Goal: Task Accomplishment & Management: Use online tool/utility

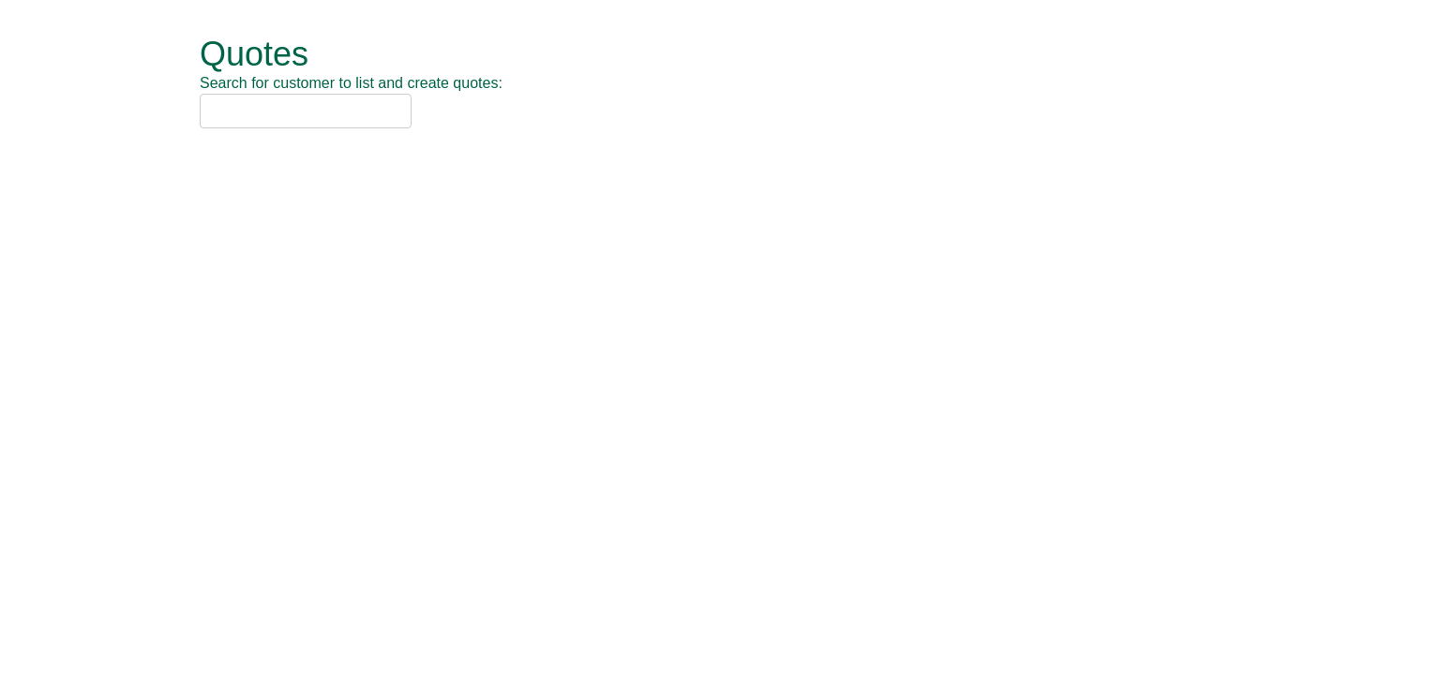
click at [277, 103] on input "text" at bounding box center [306, 111] width 212 height 35
drag, startPoint x: 260, startPoint y: 113, endPoint x: 172, endPoint y: 110, distance: 87.3
click at [172, 110] on div "Quotes Search for customer to list and create quotes: josho Quotes New Quote No…" at bounding box center [720, 83] width 1097 height 166
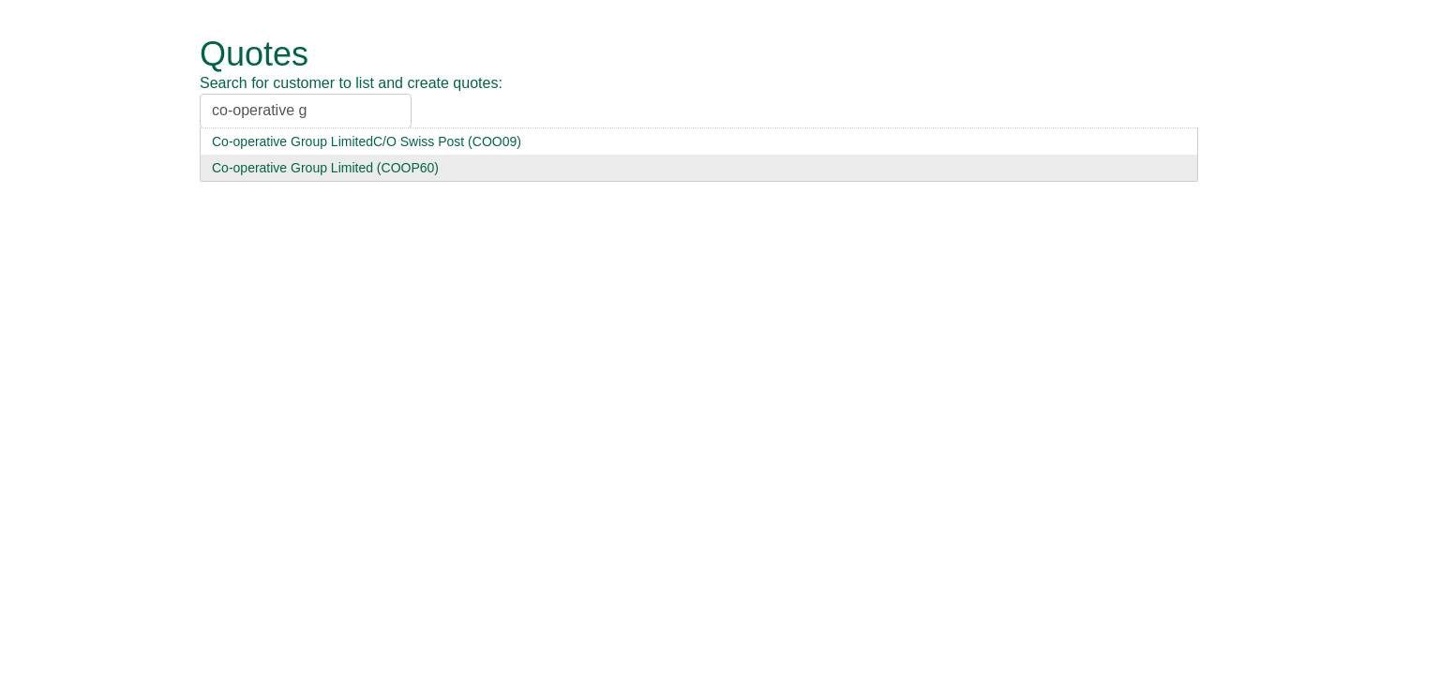
type input "co-operative g"
click at [266, 164] on div "Co-operative Group Limited (COOP60)" at bounding box center [699, 167] width 974 height 19
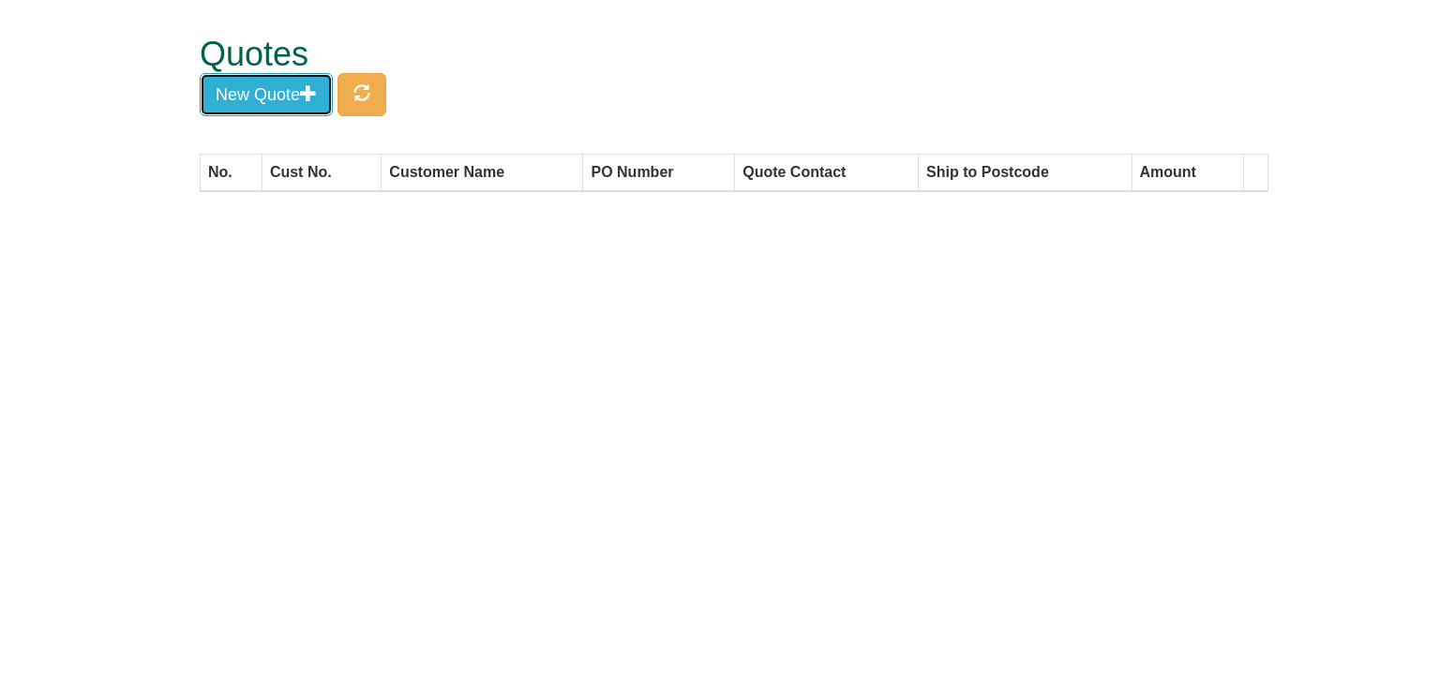
click at [277, 92] on button "New Quote" at bounding box center [266, 94] width 133 height 43
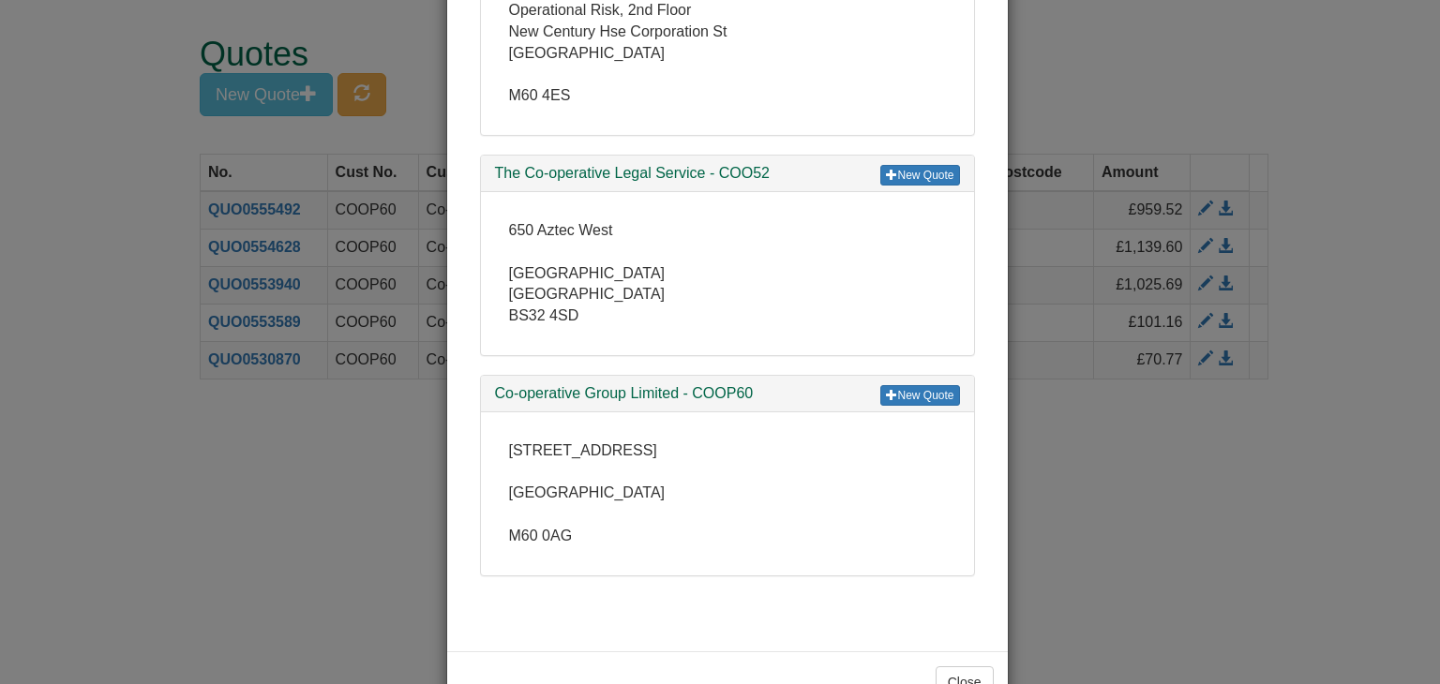
scroll to position [469, 0]
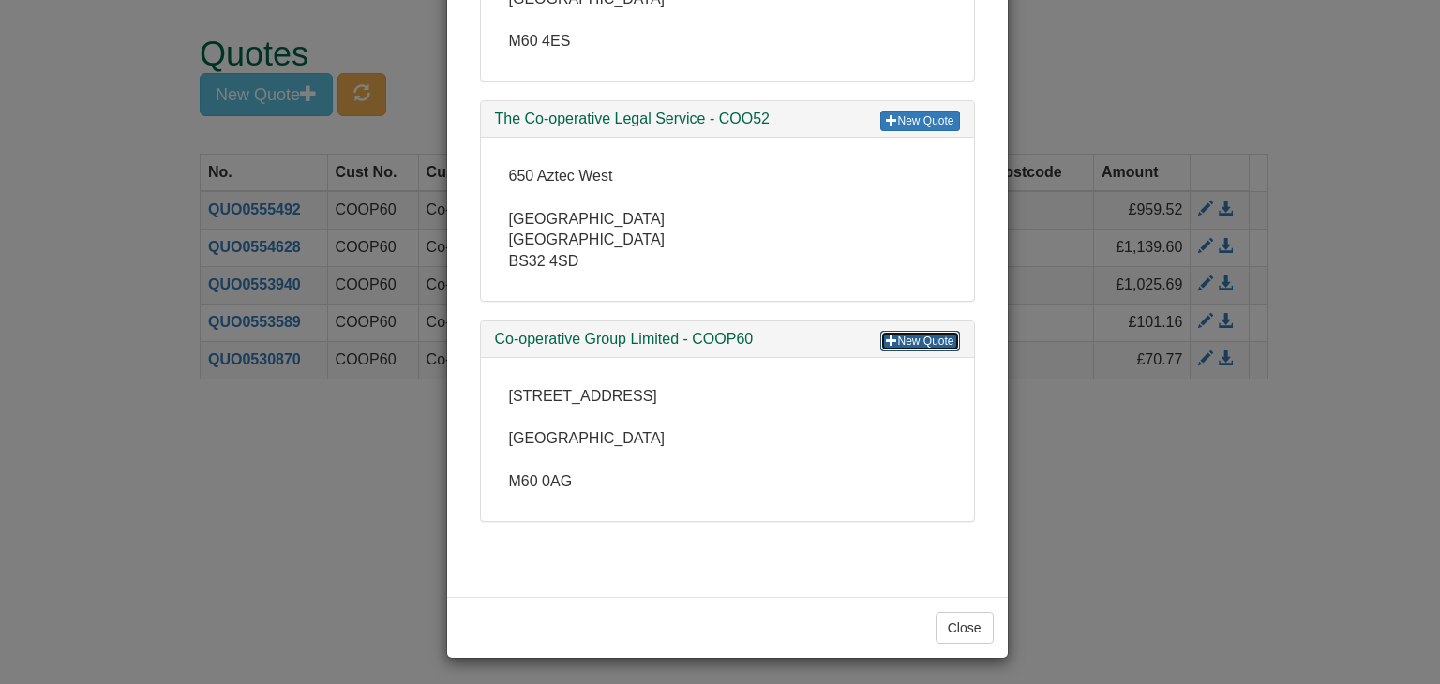
click at [924, 337] on link "New Quote" at bounding box center [919, 341] width 79 height 21
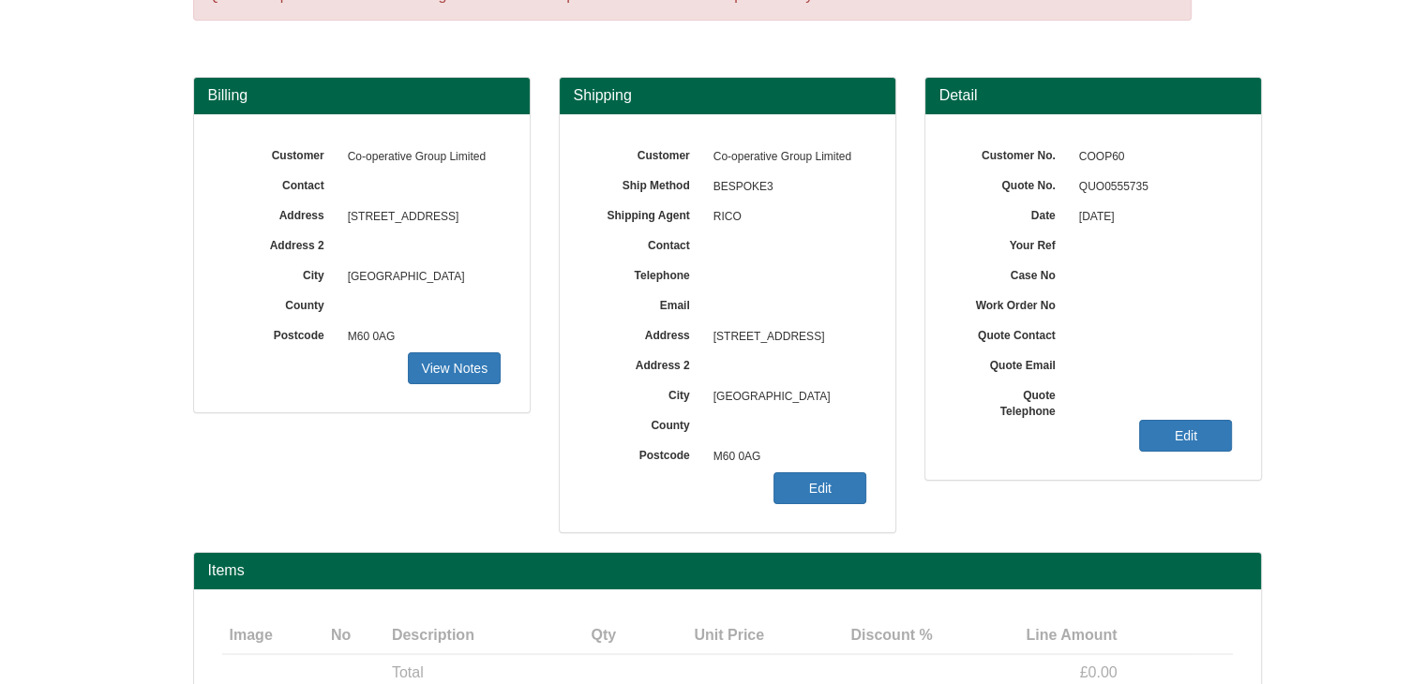
scroll to position [226, 0]
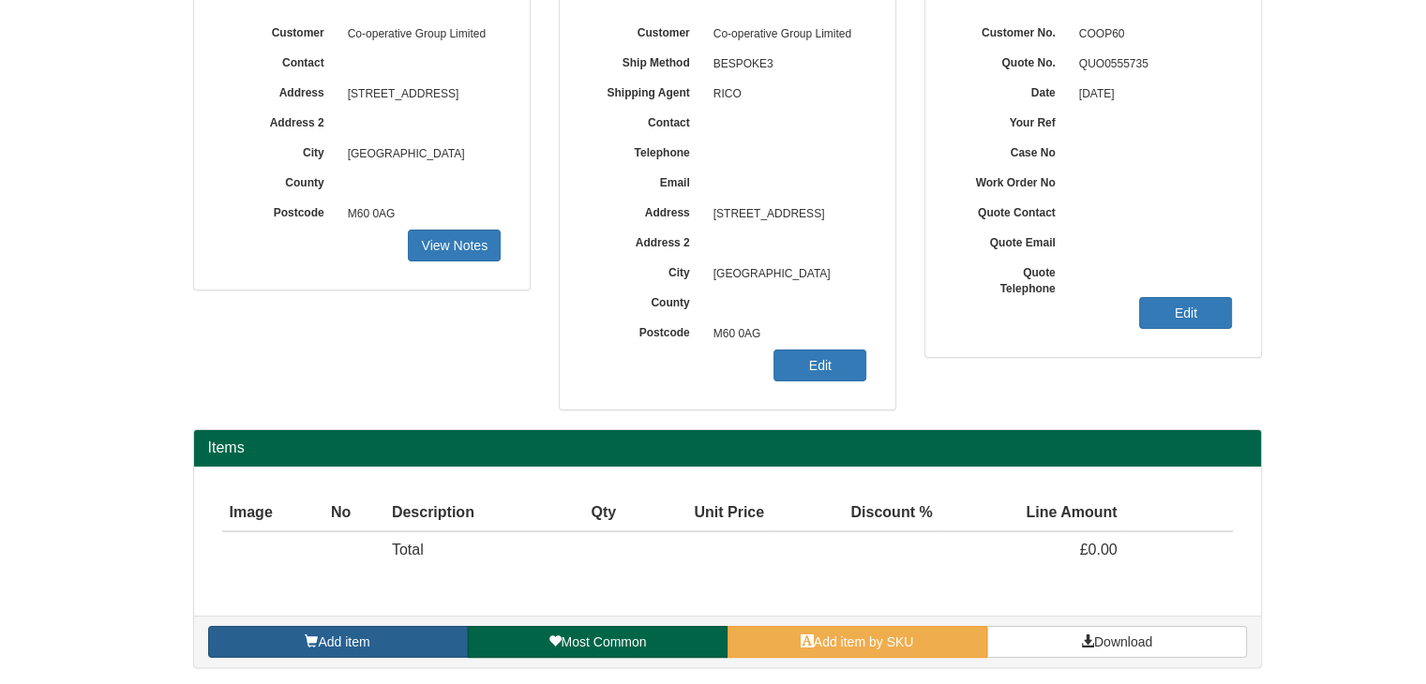
click at [367, 638] on span "Add item" at bounding box center [344, 642] width 52 height 15
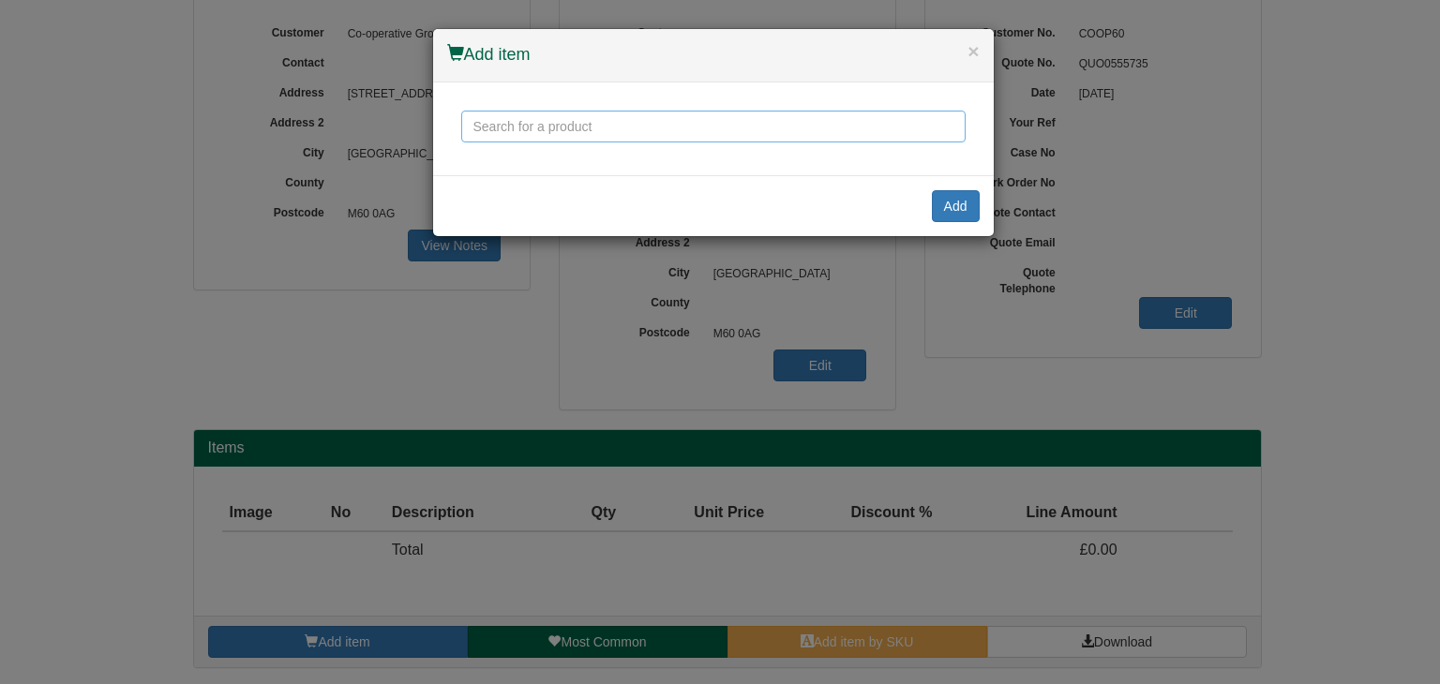
click at [539, 132] on input "text" at bounding box center [713, 127] width 504 height 32
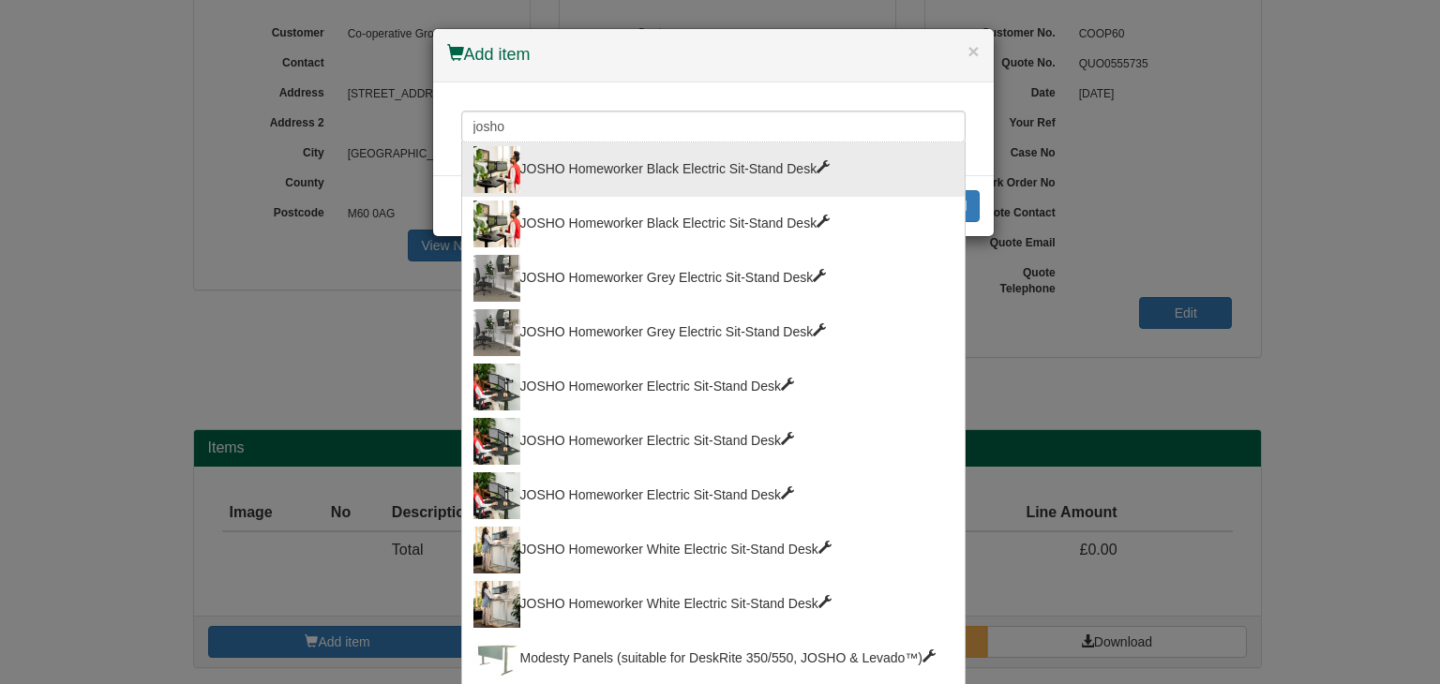
click at [600, 170] on div "JOSHO Homeworker Black Electric Sit-Stand Desk" at bounding box center [713, 169] width 480 height 47
type input "JOSHO Homeworker Black Electric Sit-Stand Desk"
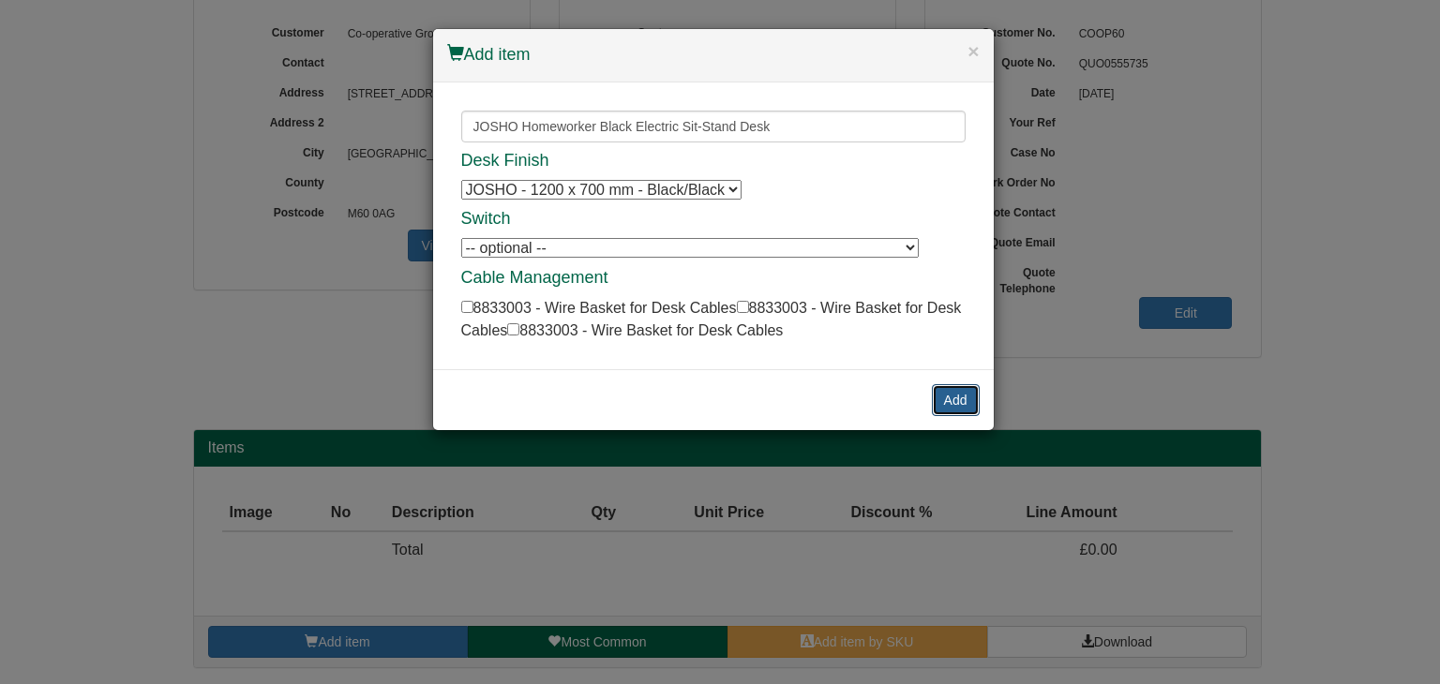
click at [956, 391] on button "Add" at bounding box center [956, 400] width 48 height 32
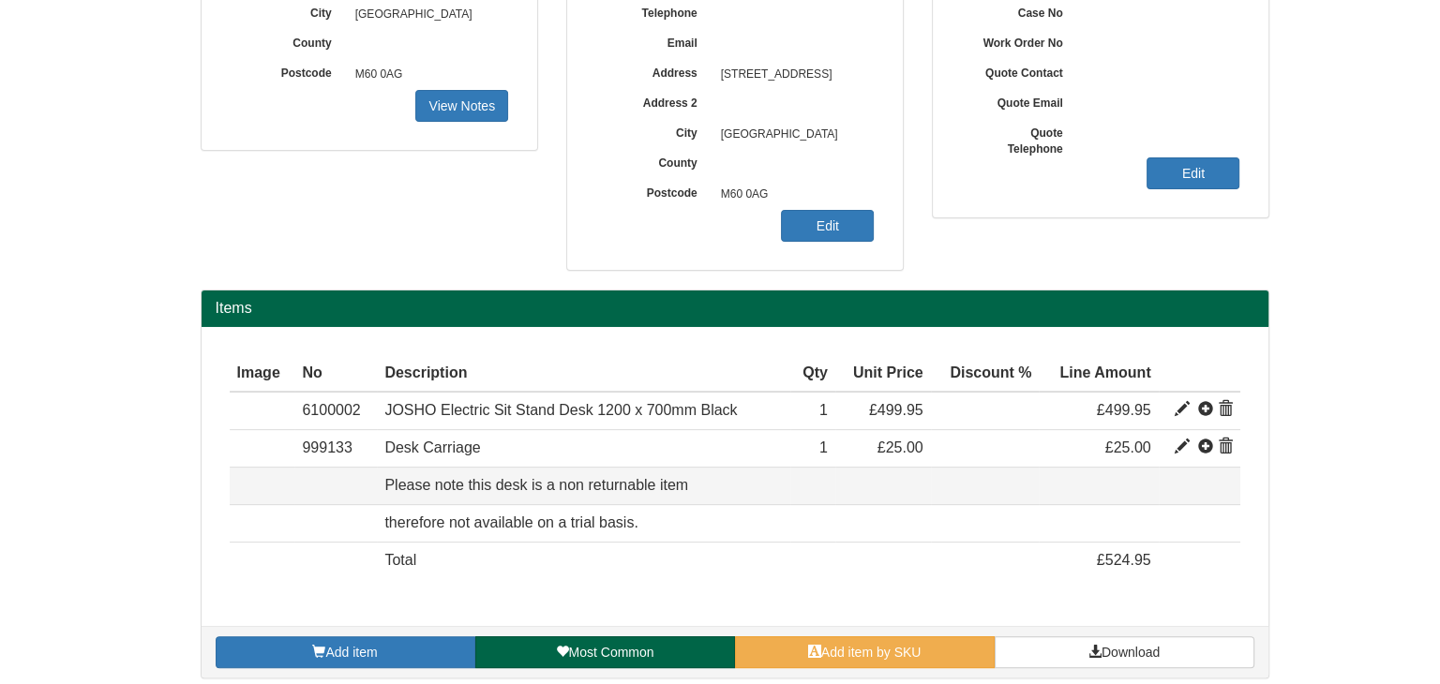
scroll to position [375, 0]
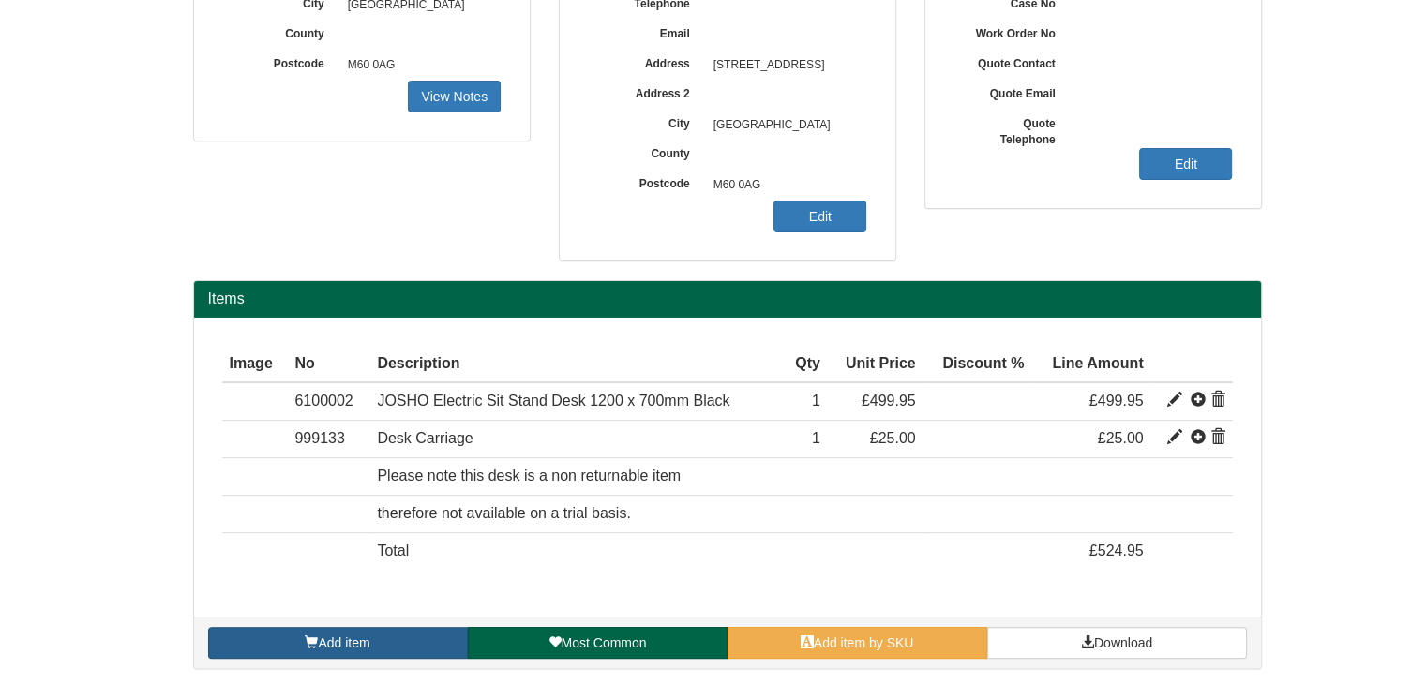
click at [326, 640] on span "Add item" at bounding box center [344, 643] width 52 height 15
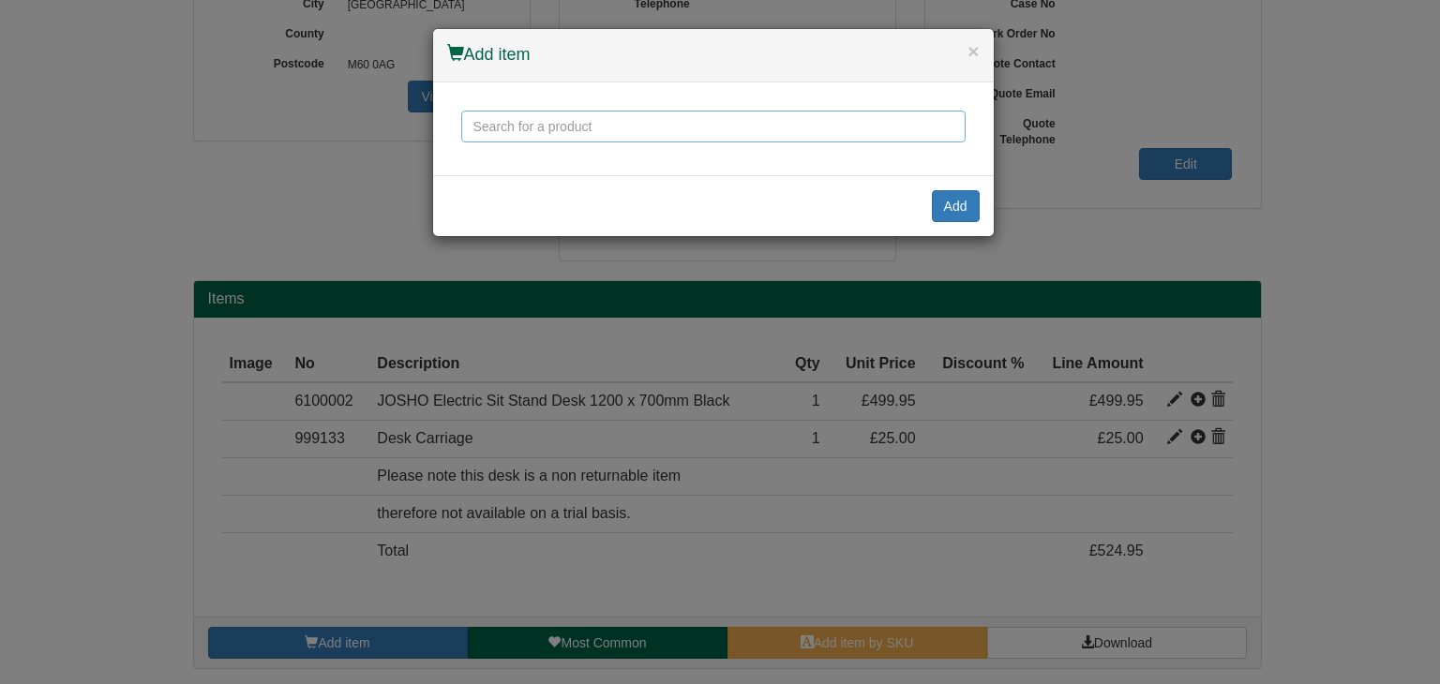
click at [508, 131] on input "text" at bounding box center [713, 127] width 504 height 32
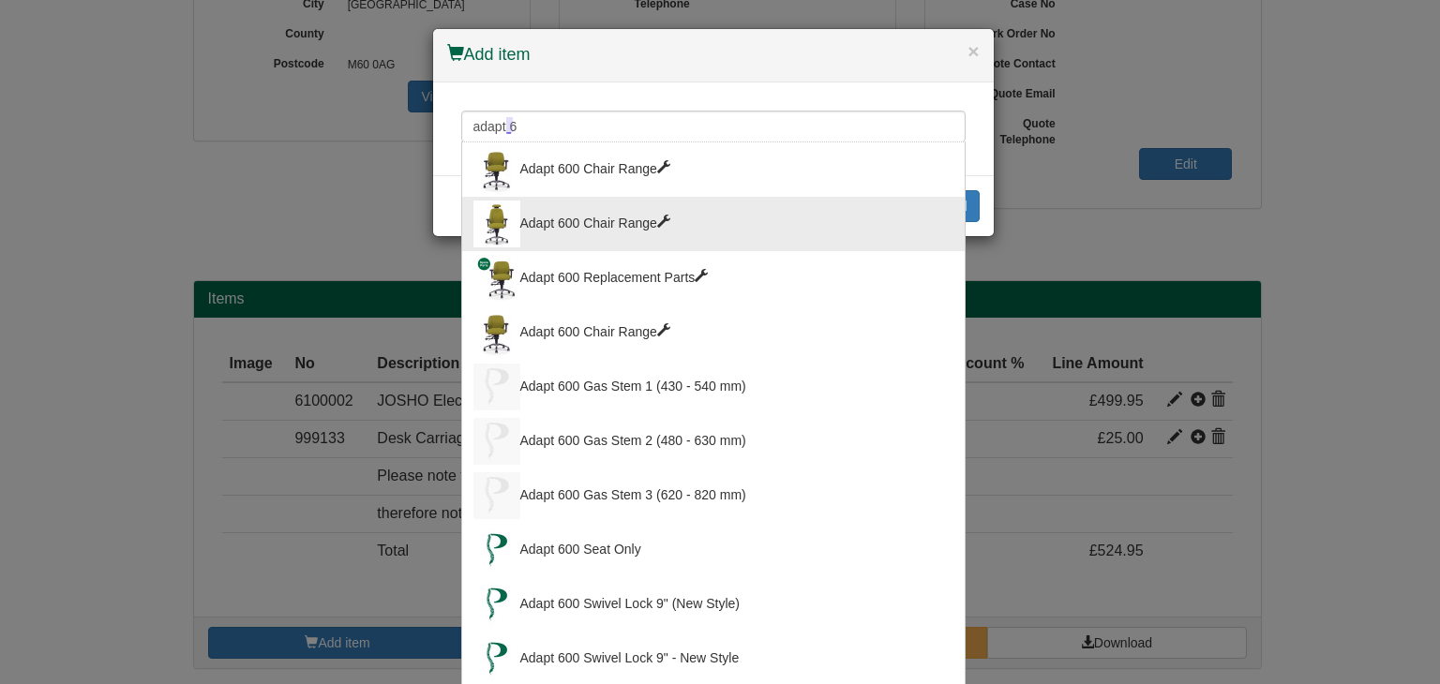
click at [579, 224] on div "Adapt 600 Chair Range" at bounding box center [713, 224] width 480 height 47
type input "Adapt 600 Chair Range"
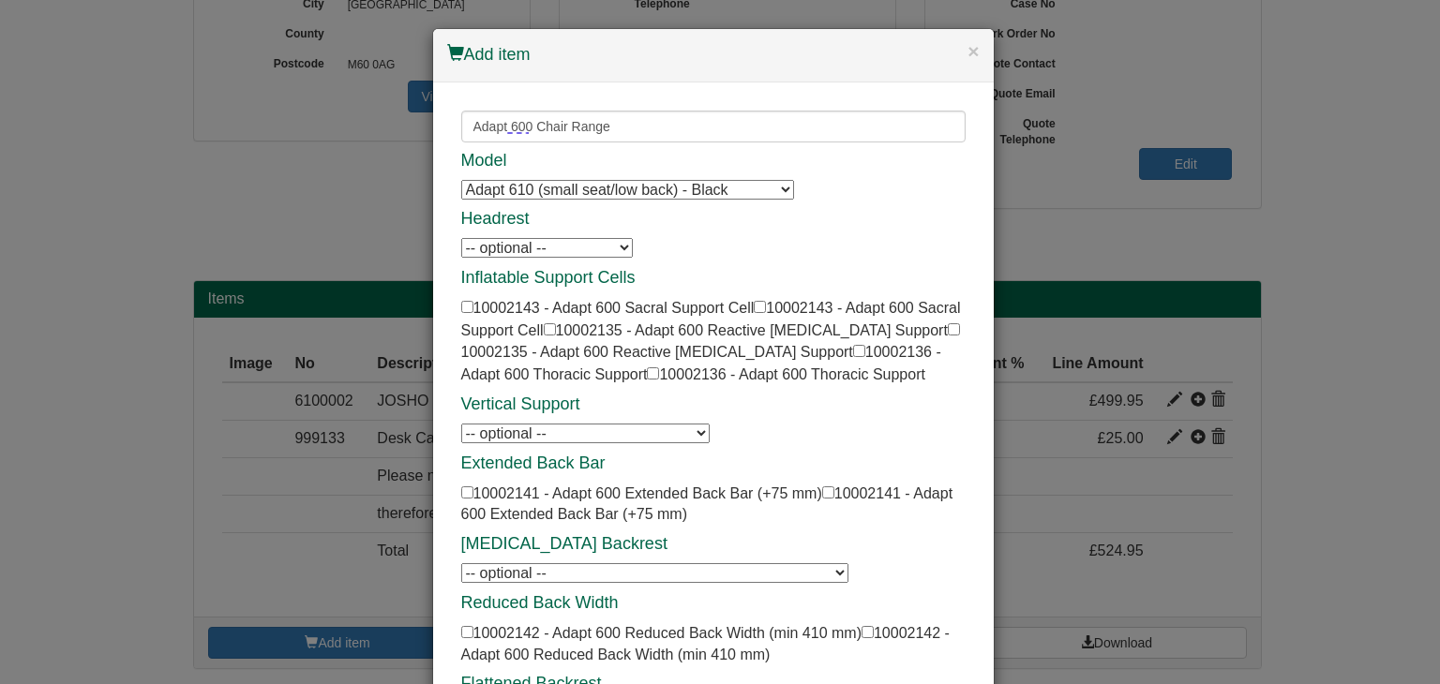
click at [604, 188] on select "Adapt 610 (small seat/low back) - Black Adapt 610 (small seat/low back) - Black…" at bounding box center [627, 190] width 333 height 20
select select "10002108"
click at [461, 180] on select "Adapt 610 (small seat/low back) - Black Adapt 610 (small seat/low back) - Black…" at bounding box center [627, 190] width 333 height 20
click at [675, 224] on h4 "Headrest" at bounding box center [713, 219] width 504 height 19
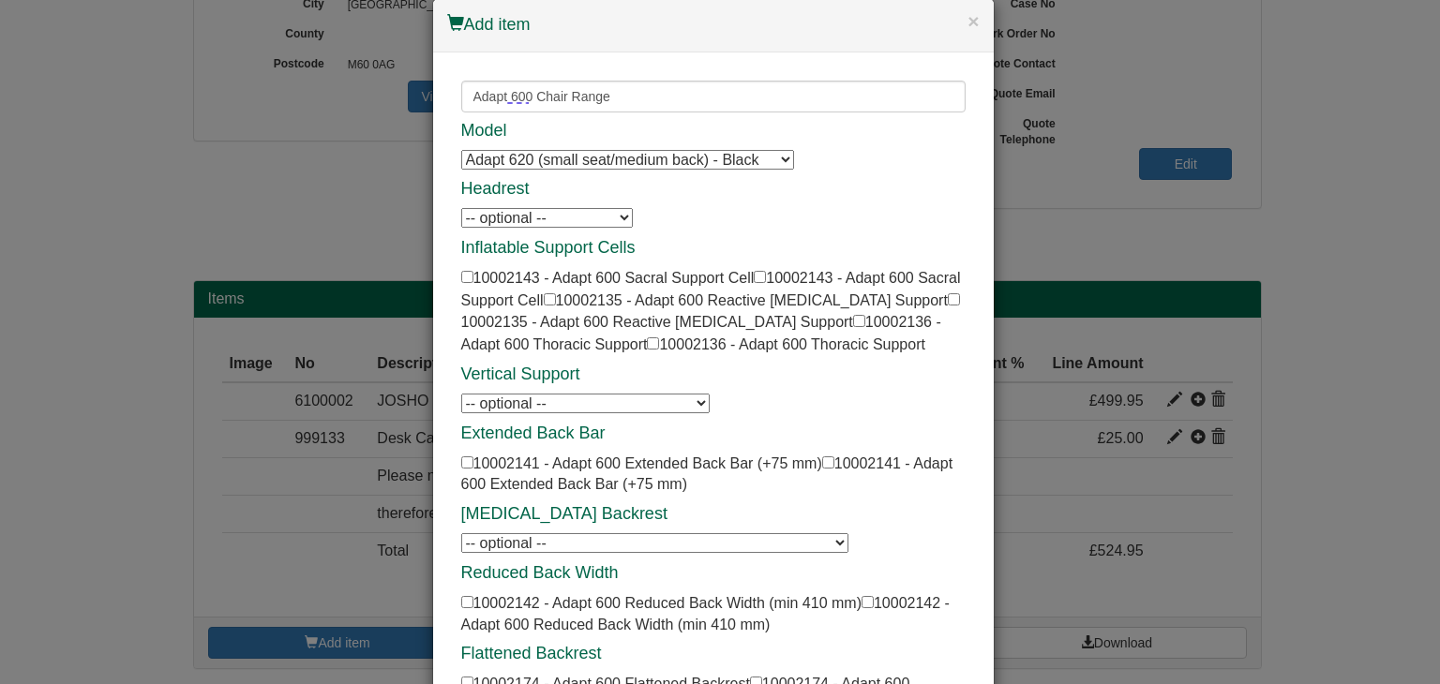
scroll to position [0, 0]
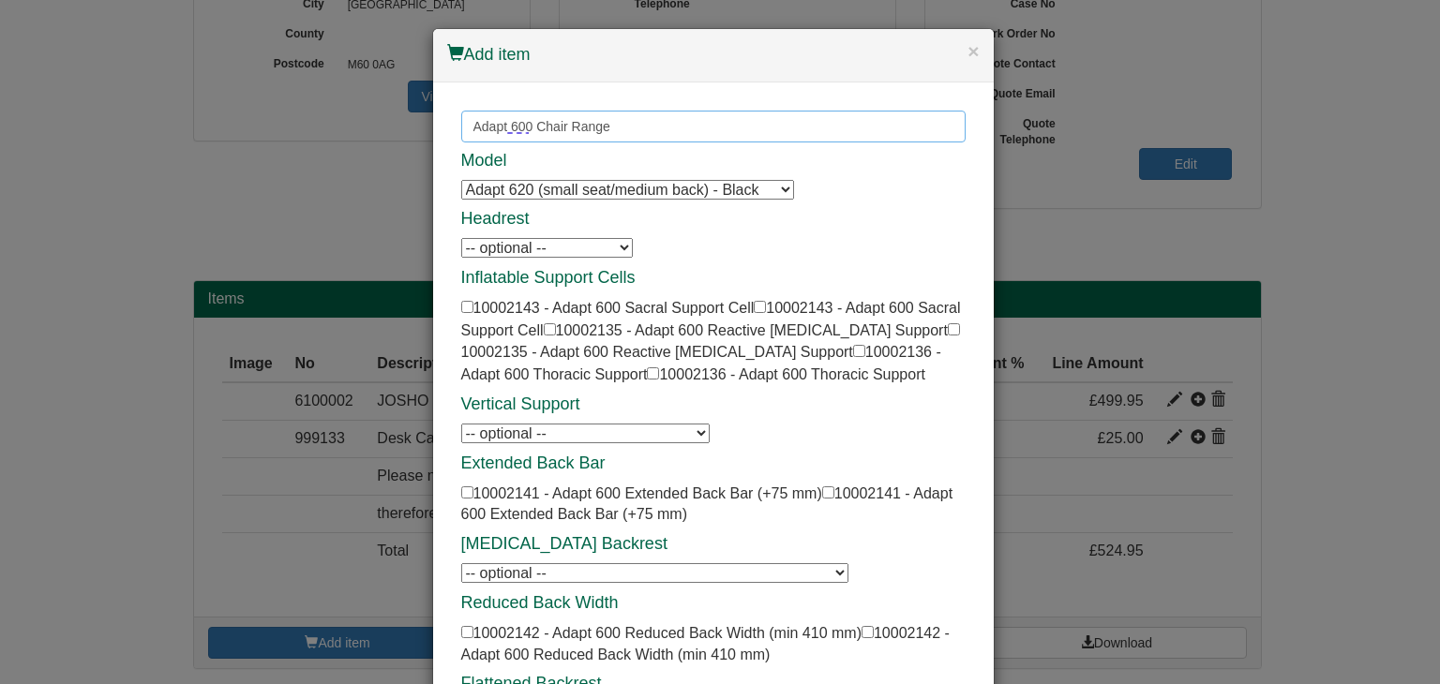
click at [615, 124] on input "Adapt 600 Chair Range" at bounding box center [713, 127] width 504 height 32
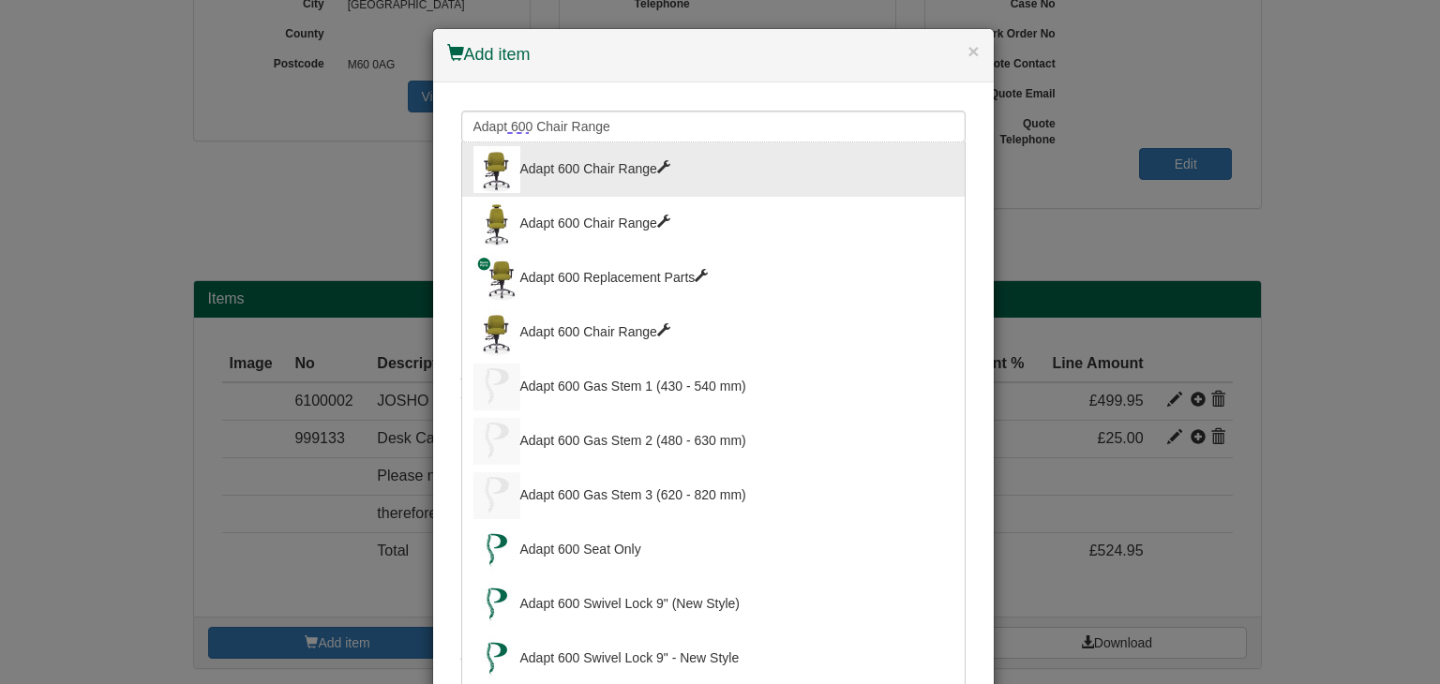
click at [607, 182] on div "Adapt 600 Chair Range" at bounding box center [713, 169] width 480 height 47
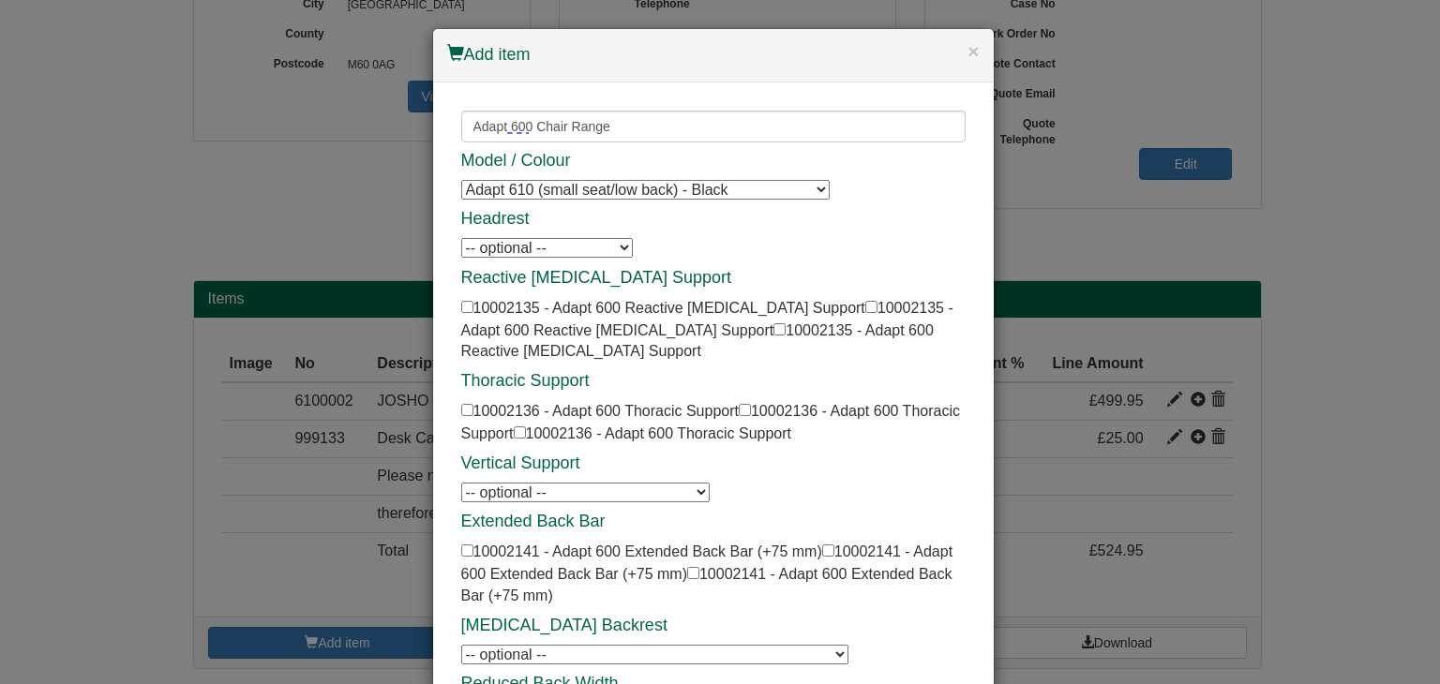
click at [672, 192] on select "Adapt 610 (small seat/low back) - Black Adapt 610 (small seat/low back) - Black…" at bounding box center [645, 190] width 368 height 20
select select "10002108"
click at [461, 180] on select "Adapt 610 (small seat/low back) - Black Adapt 610 (small seat/low back) - Black…" at bounding box center [645, 190] width 368 height 20
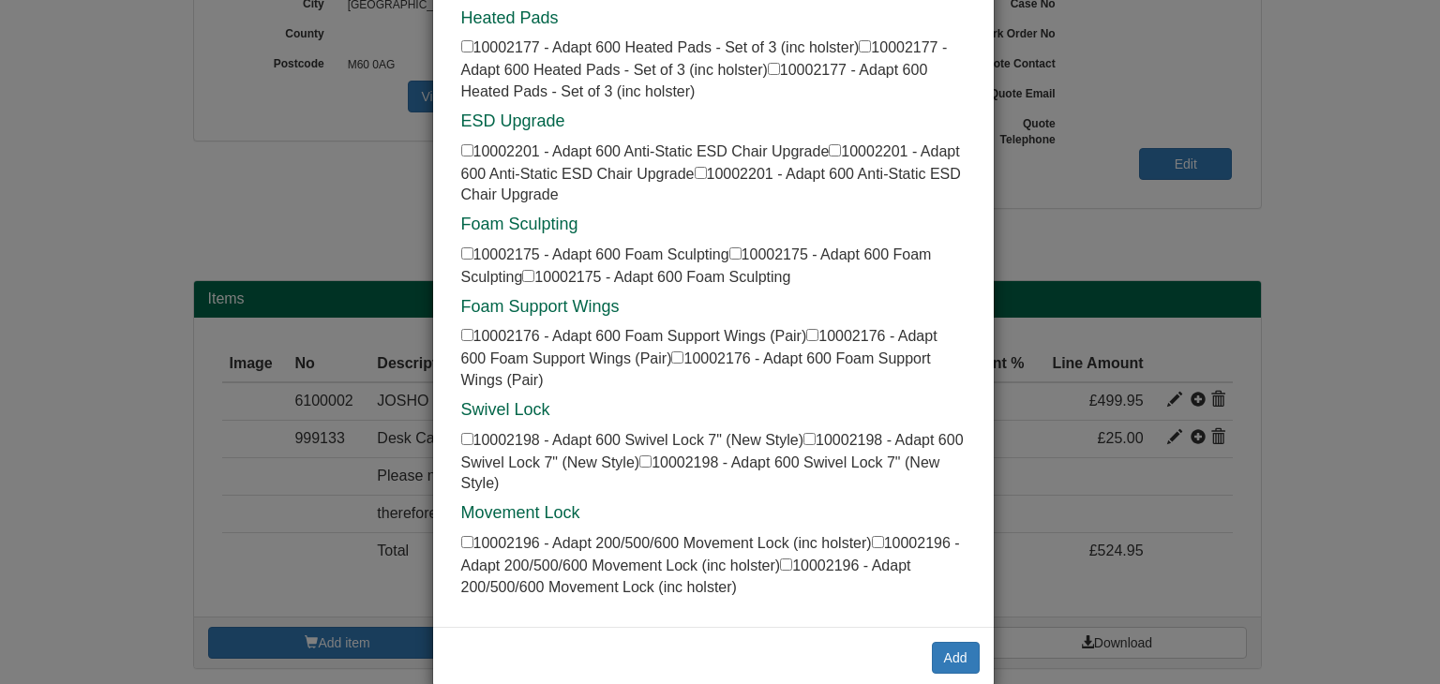
scroll to position [2389, 0]
click at [461, 431] on input "checkbox" at bounding box center [467, 437] width 12 height 12
checkbox input "true"
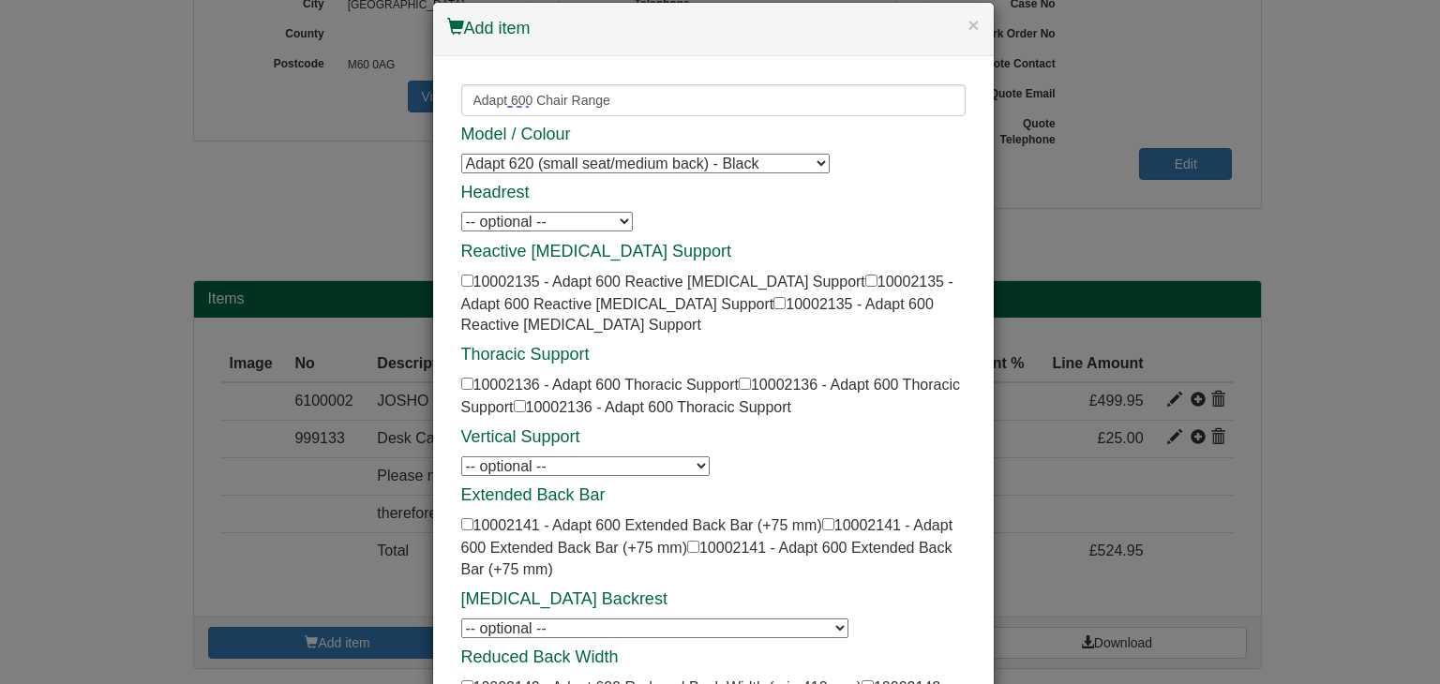
scroll to position [0, 0]
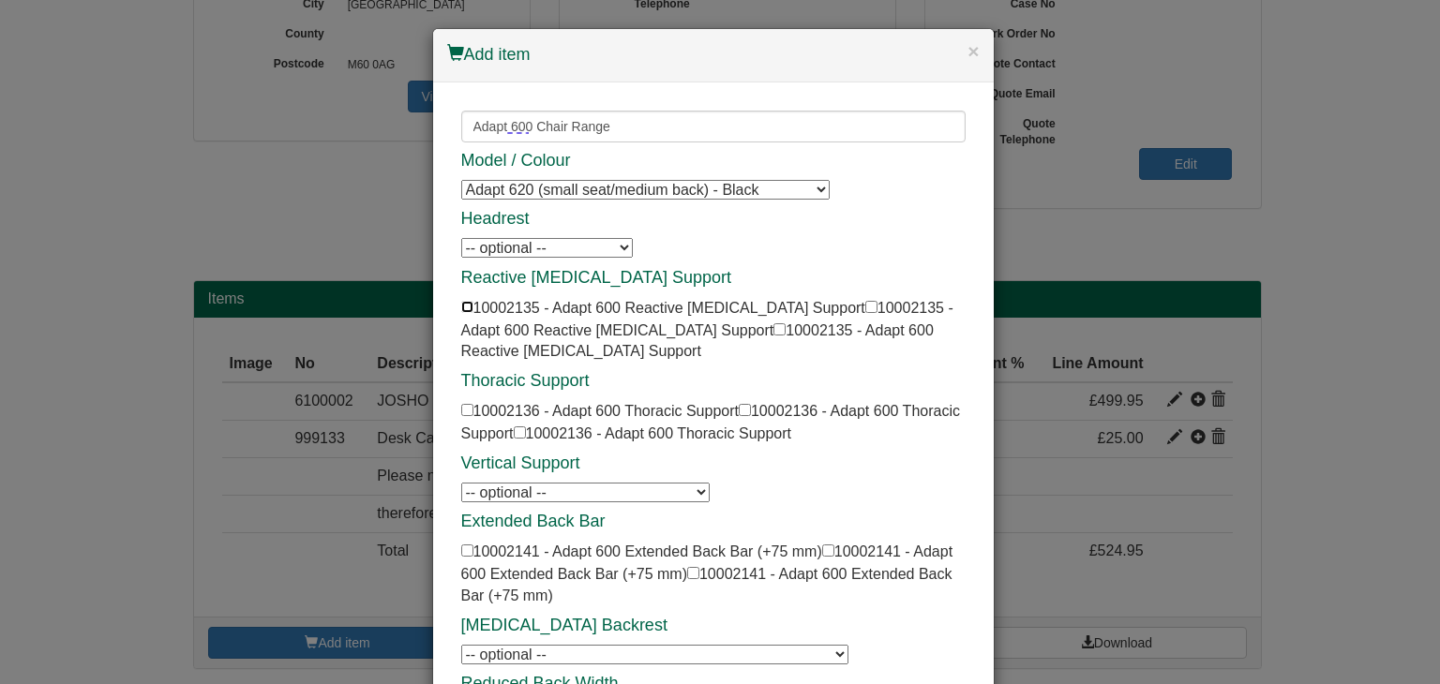
click at [461, 308] on input "checkbox" at bounding box center [467, 307] width 12 height 12
checkbox input "true"
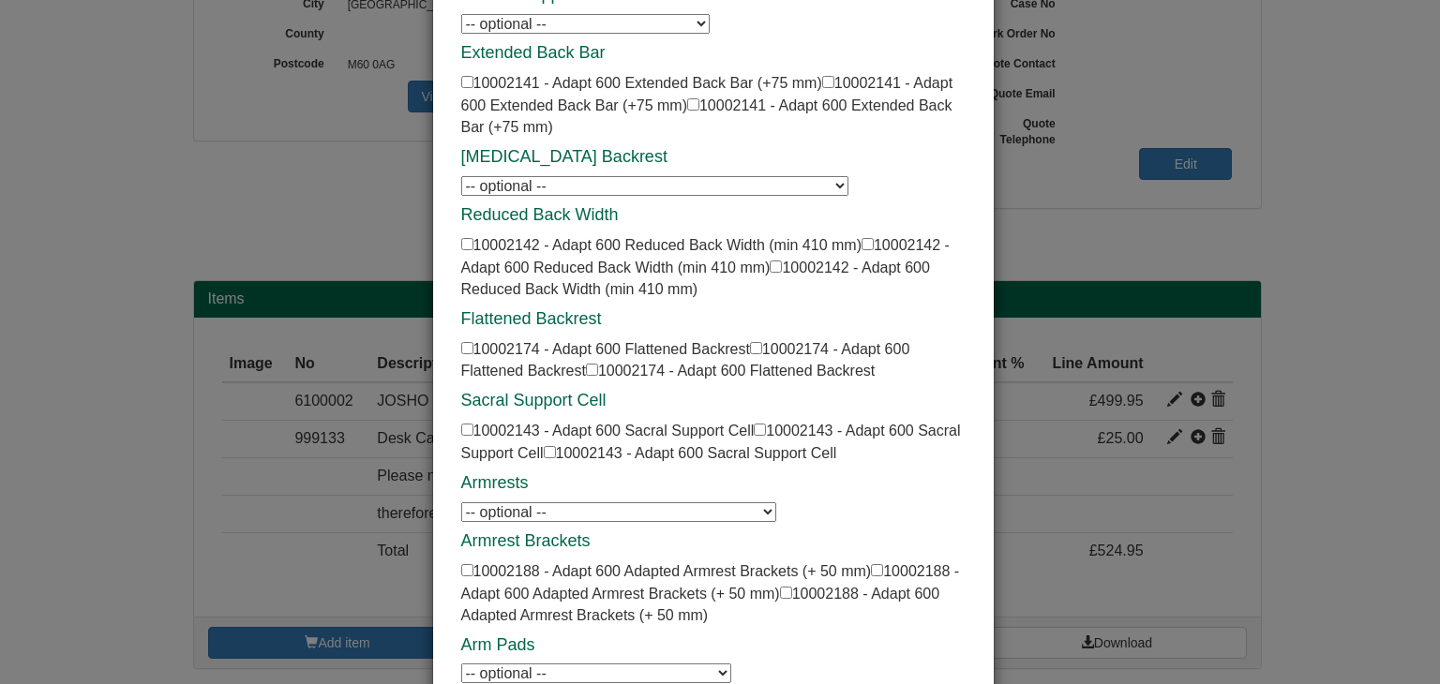
scroll to position [562, 0]
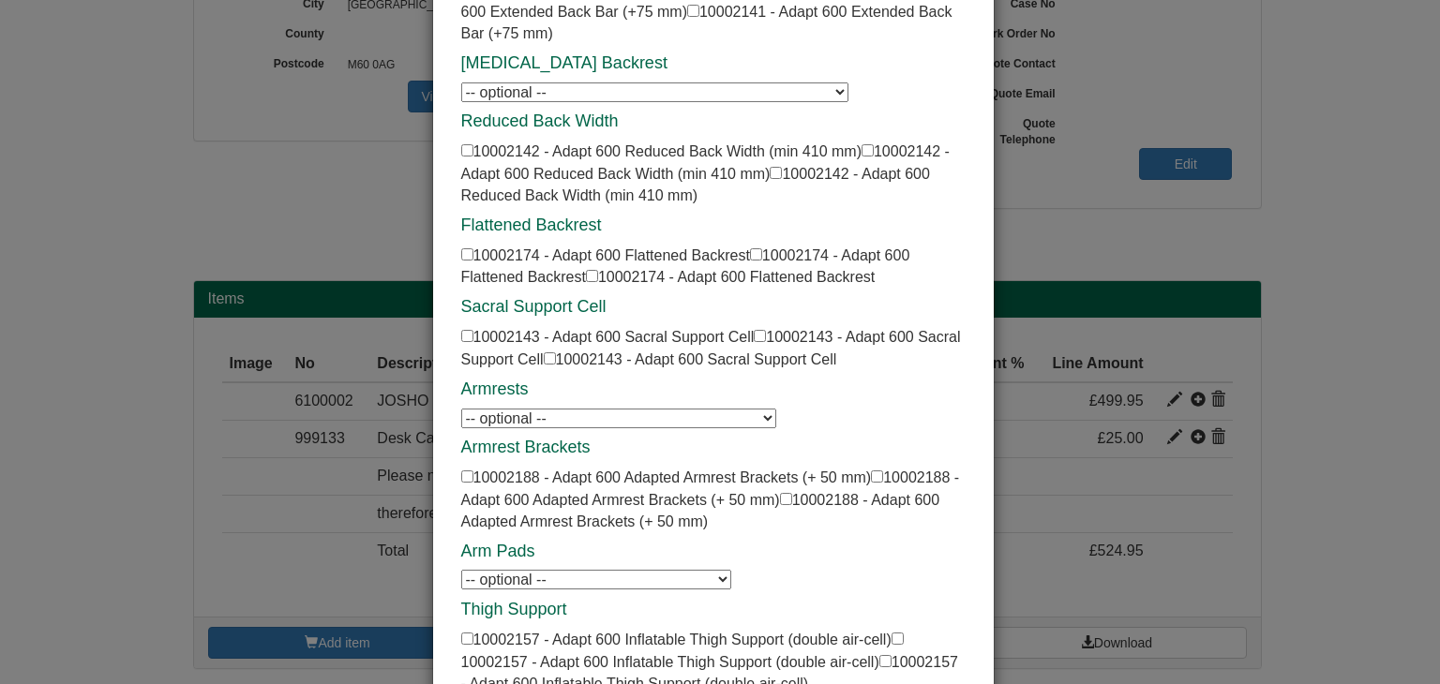
click at [574, 409] on select "-- optional -- Adapt 600 Height Adjustable Arms - PU Pad Adapt 600 Height Adjus…" at bounding box center [618, 419] width 315 height 20
select select "10002145"
click at [461, 409] on select "-- optional -- Adapt 600 Height Adjustable Arms - PU Pad Adapt 600 Height Adjus…" at bounding box center [618, 419] width 315 height 20
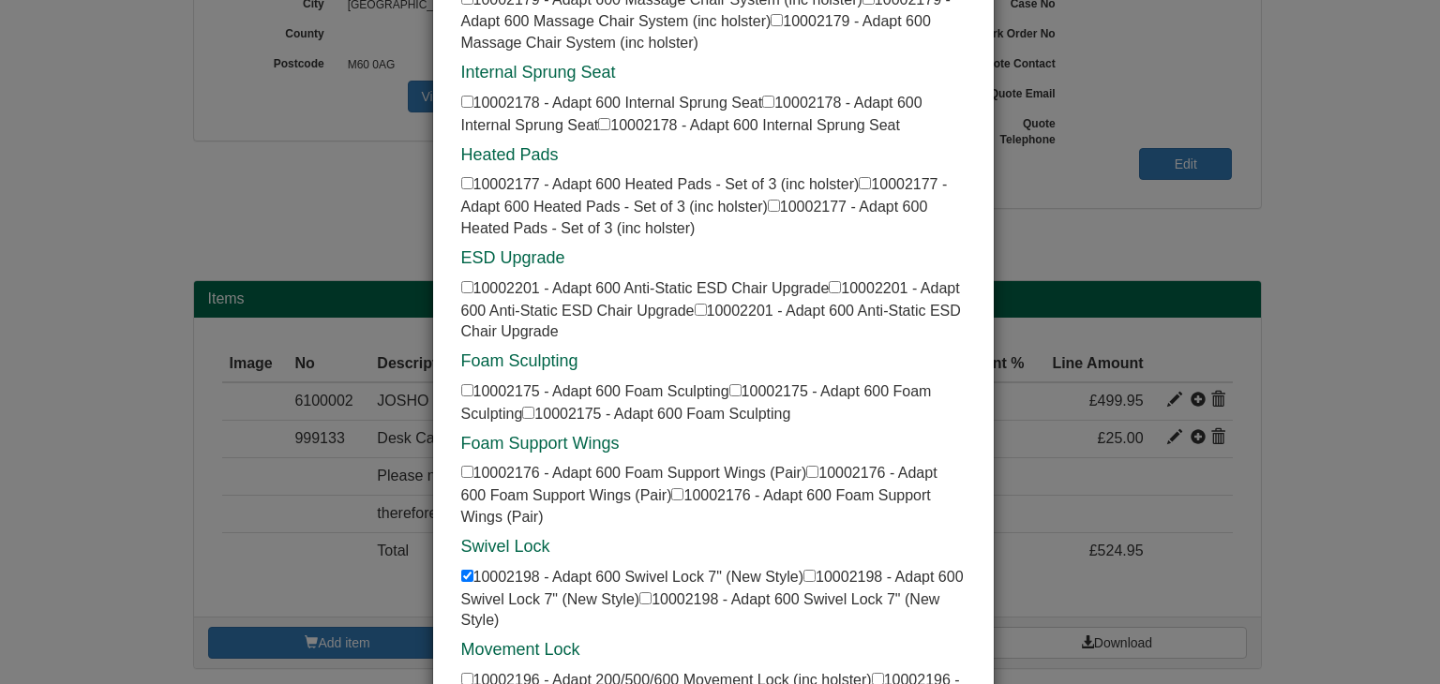
scroll to position [2389, 0]
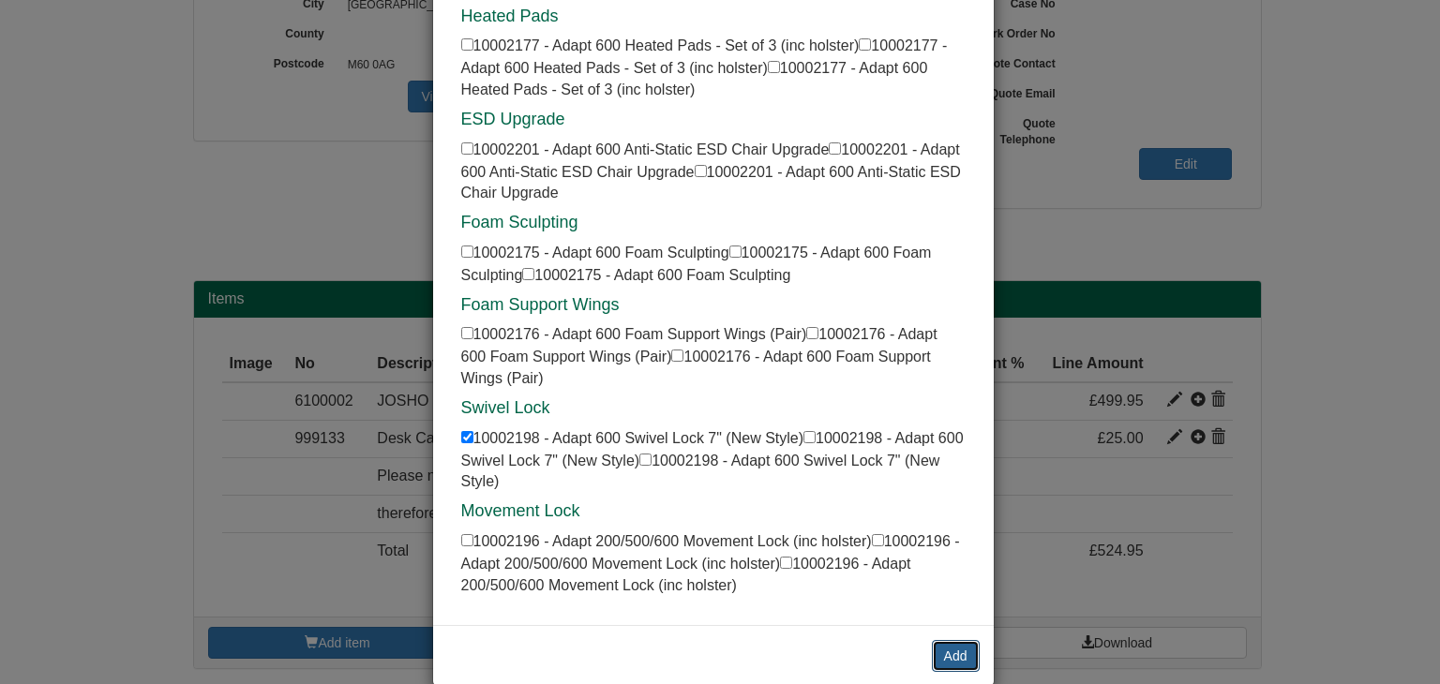
click at [941, 640] on button "Add" at bounding box center [956, 656] width 48 height 32
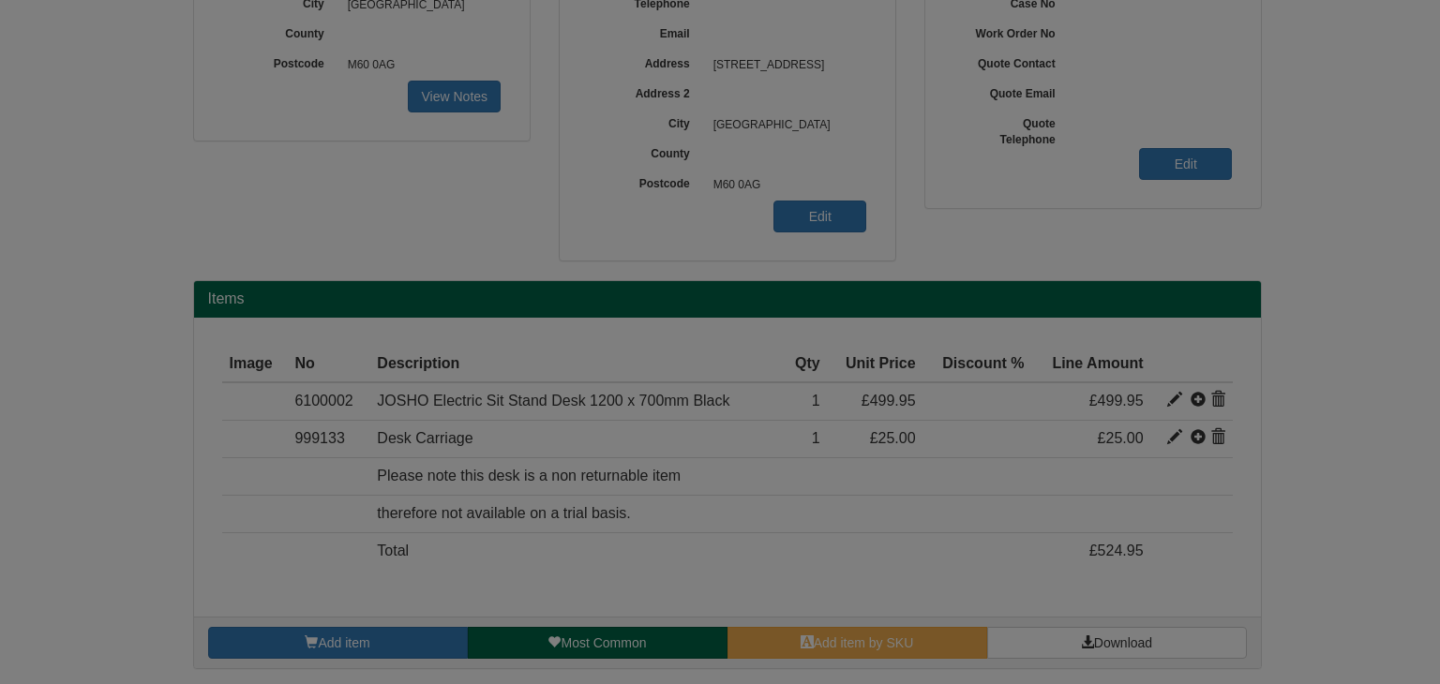
scroll to position [0, 0]
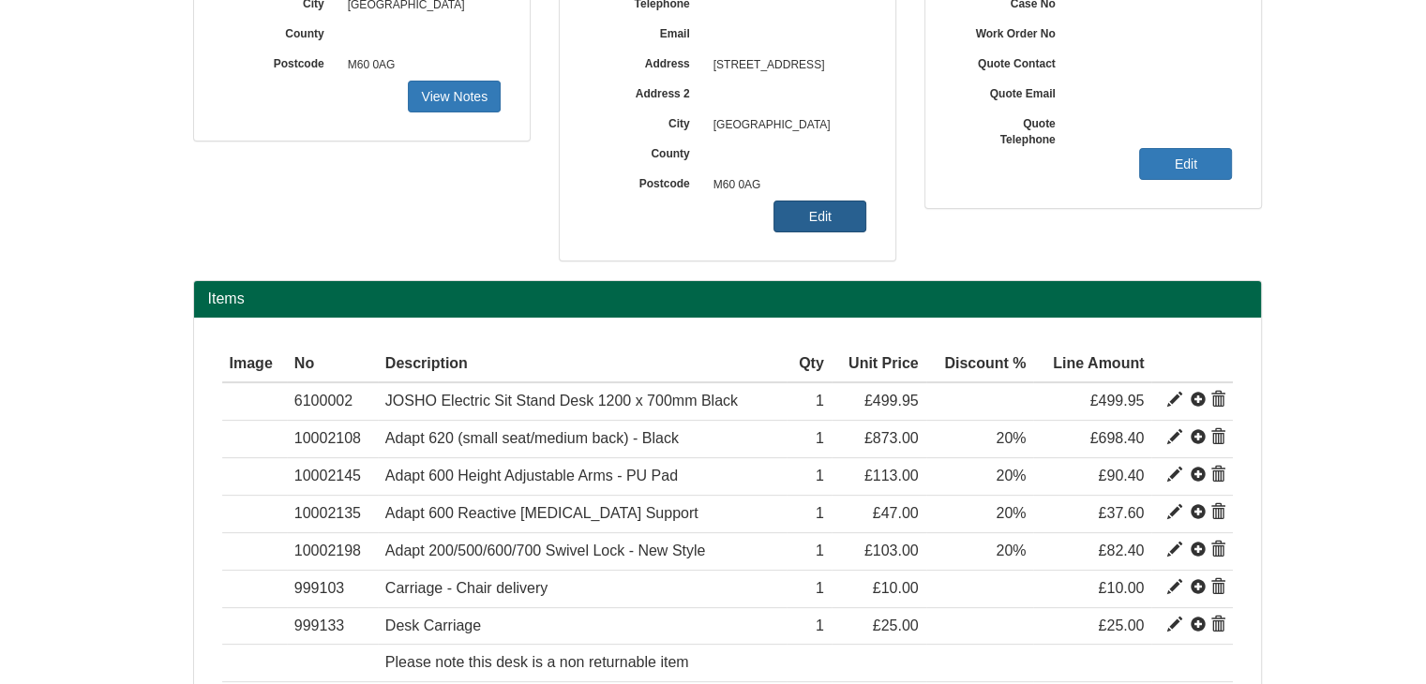
click at [840, 219] on link "Edit" at bounding box center [819, 217] width 93 height 32
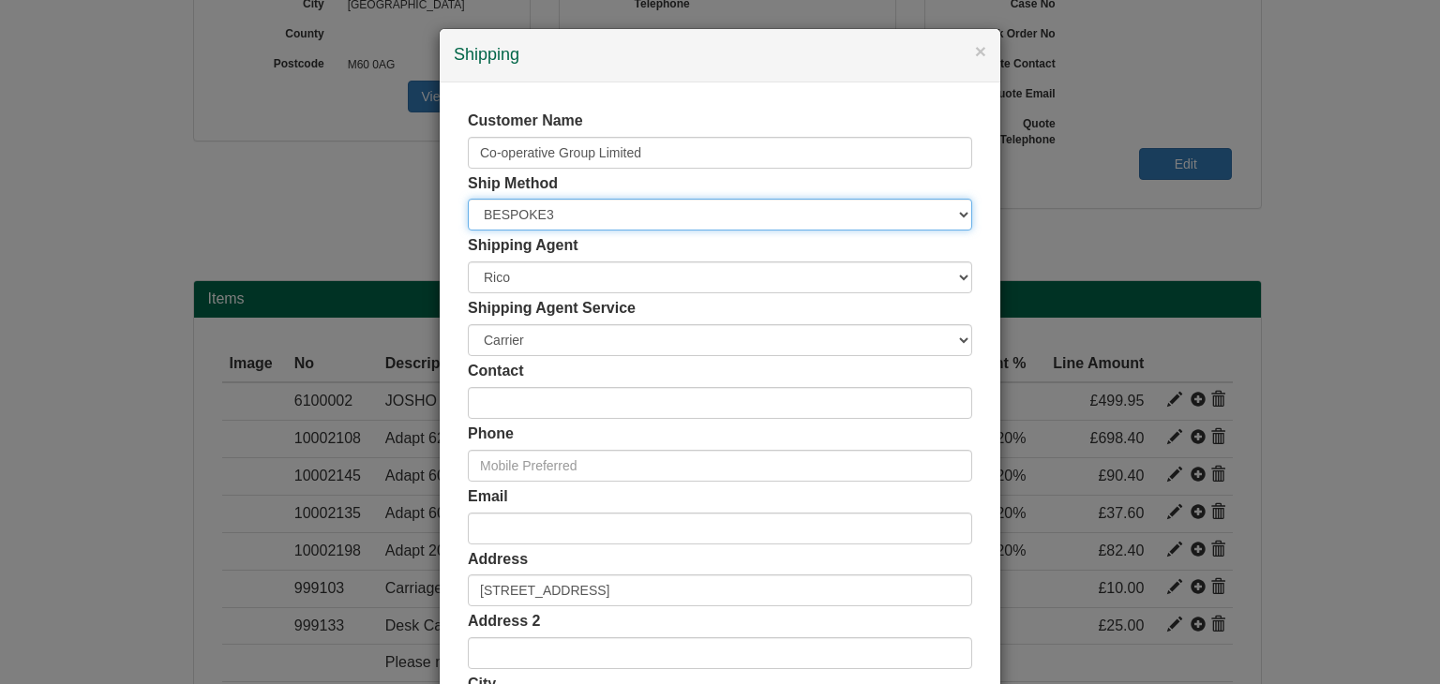
click at [613, 222] on select "Free of Charge £5 Flat Rate £7.50 Flat Rate £10 Flat Rate BESPOKE2 BESPOKE3 BES…" at bounding box center [720, 215] width 504 height 32
select select "STANDARD"
click at [468, 199] on select "Free of Charge £5 Flat Rate £7.50 Flat Rate £10 Flat Rate BESPOKE2 BESPOKE3 BES…" at bounding box center [720, 215] width 504 height 32
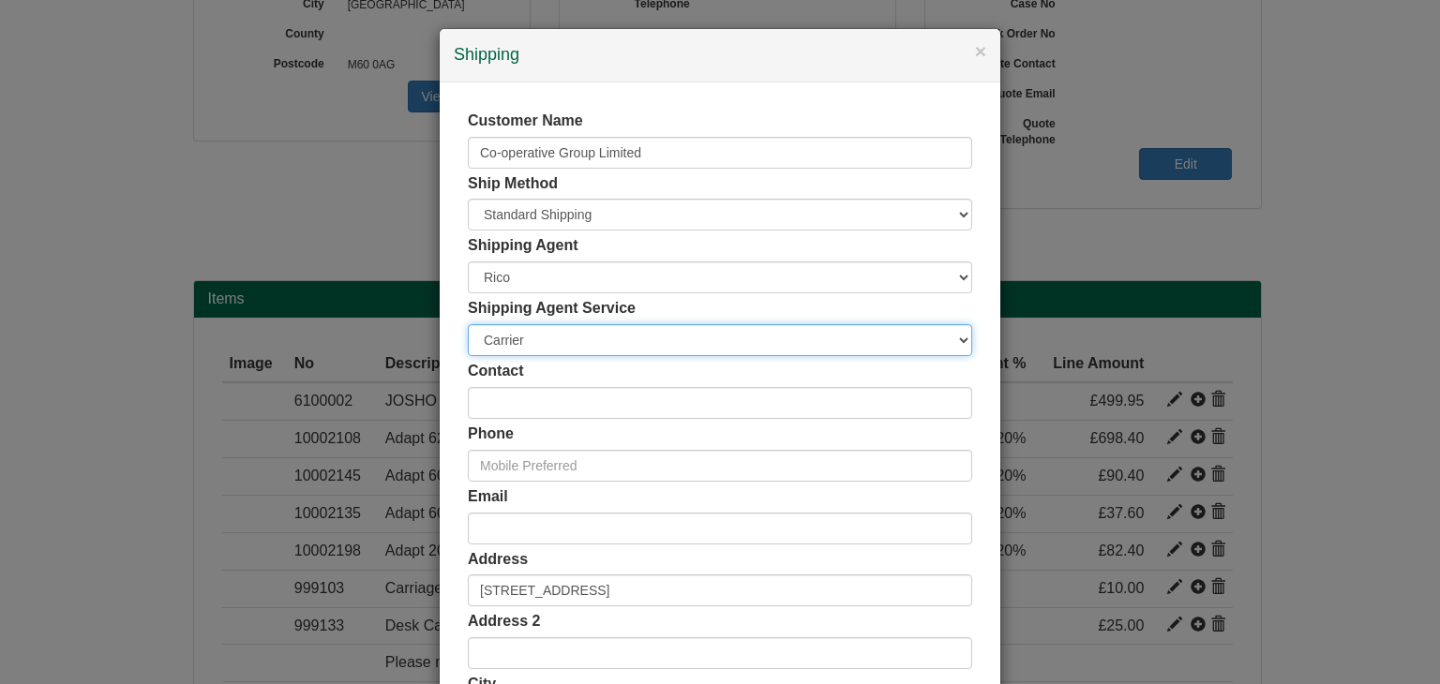
click at [562, 336] on select "Carrier White Glove" at bounding box center [720, 340] width 504 height 32
select select "TS-DELASS"
click at [468, 324] on select "Carrier White Glove" at bounding box center [720, 340] width 504 height 32
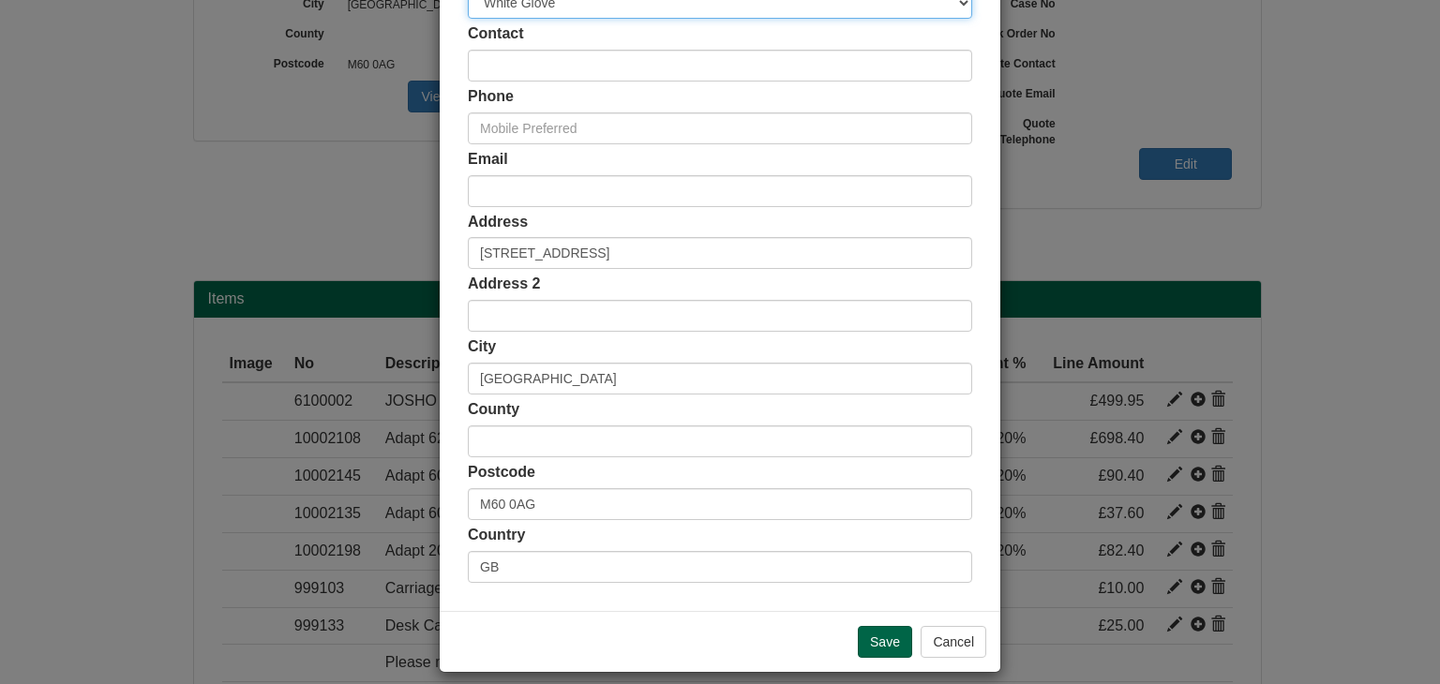
scroll to position [352, 0]
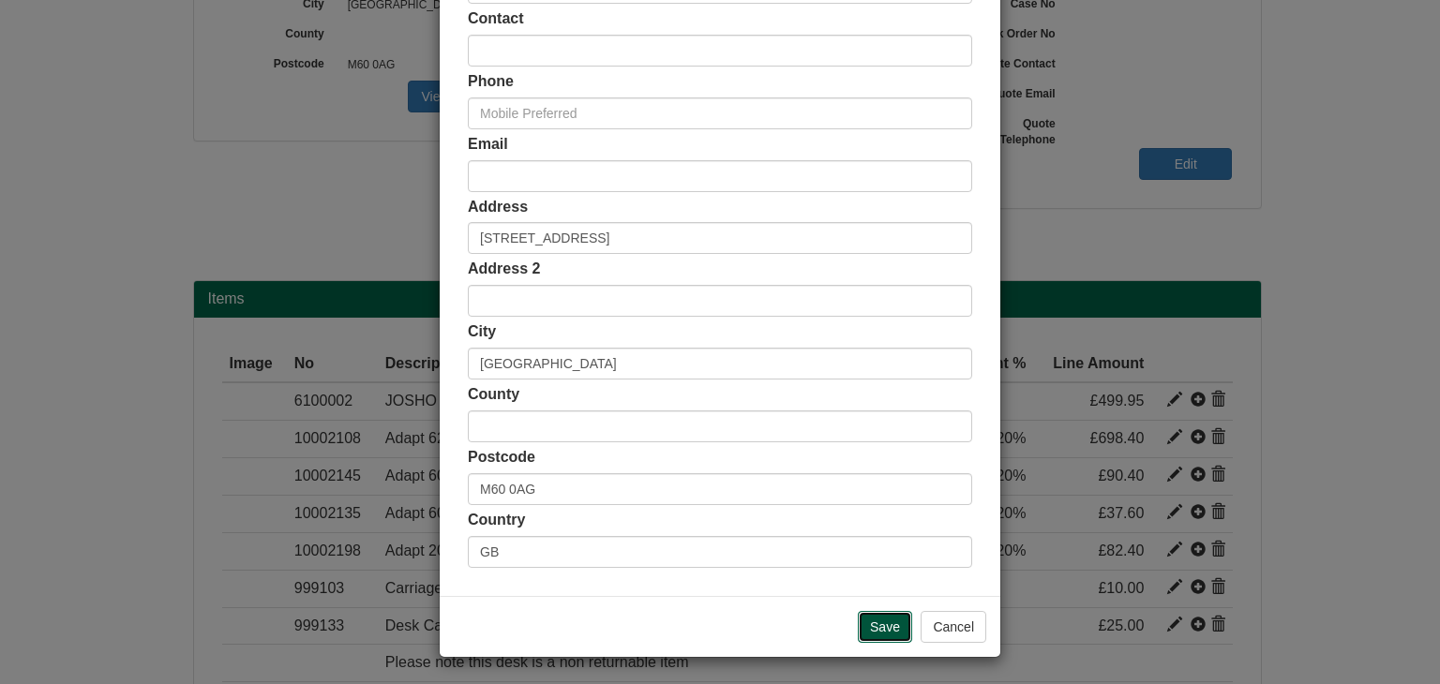
click at [871, 623] on input "Save" at bounding box center [885, 627] width 54 height 32
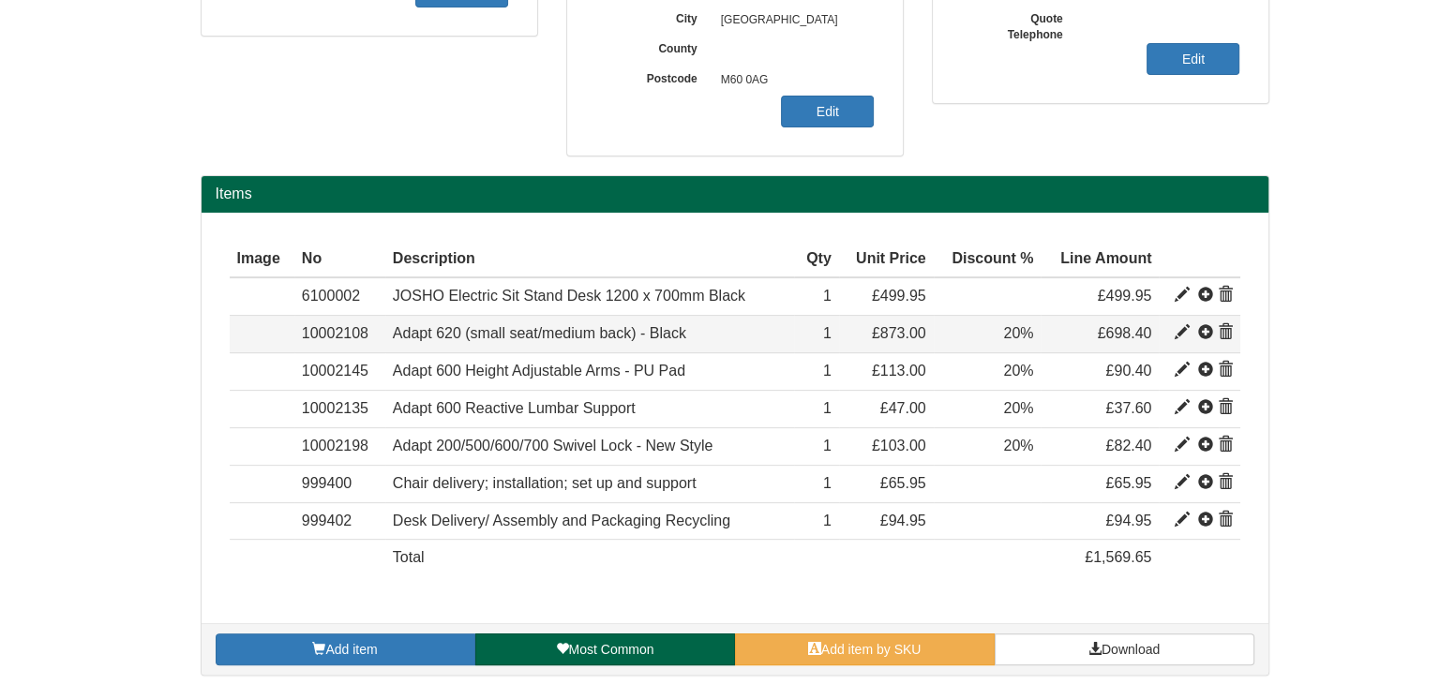
scroll to position [487, 0]
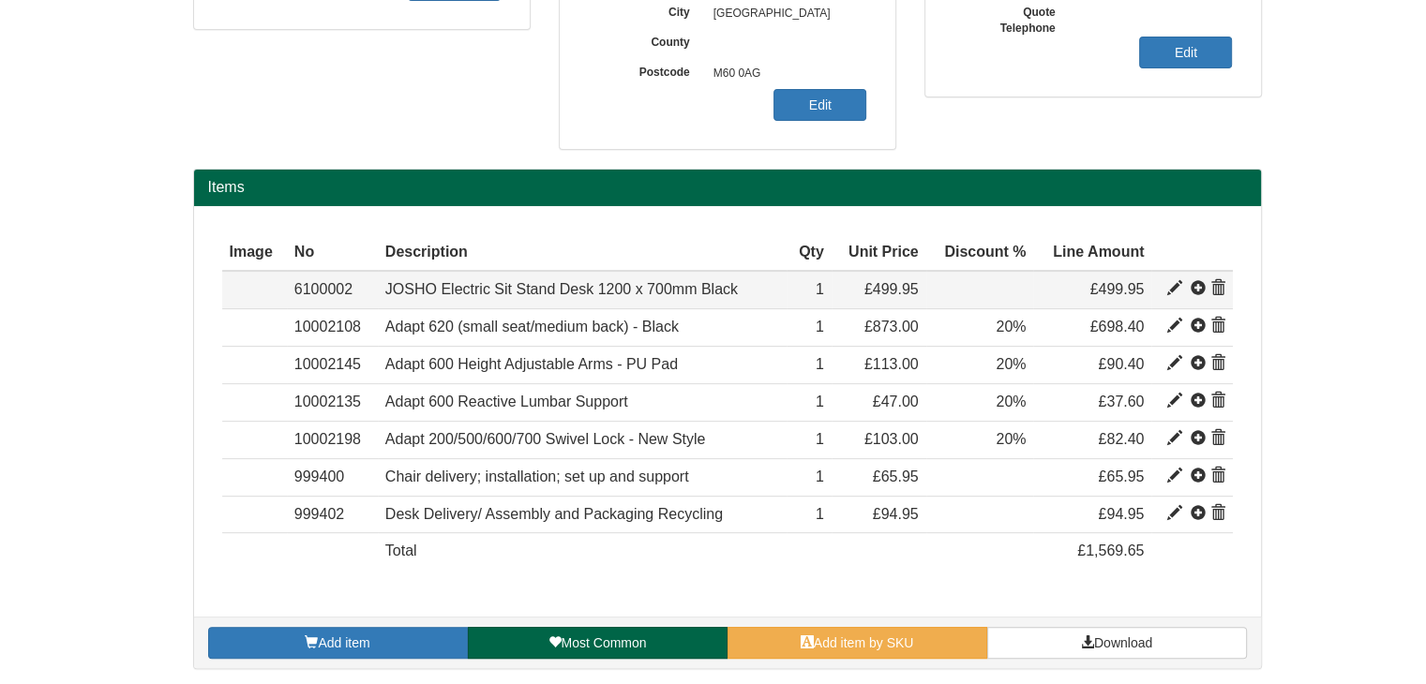
click at [1172, 286] on span at bounding box center [1174, 288] width 15 height 15
type input "JOSHO Electric Sit Stand Desk 1200 x 700mm Black"
type input "207.22"
type input "499.95"
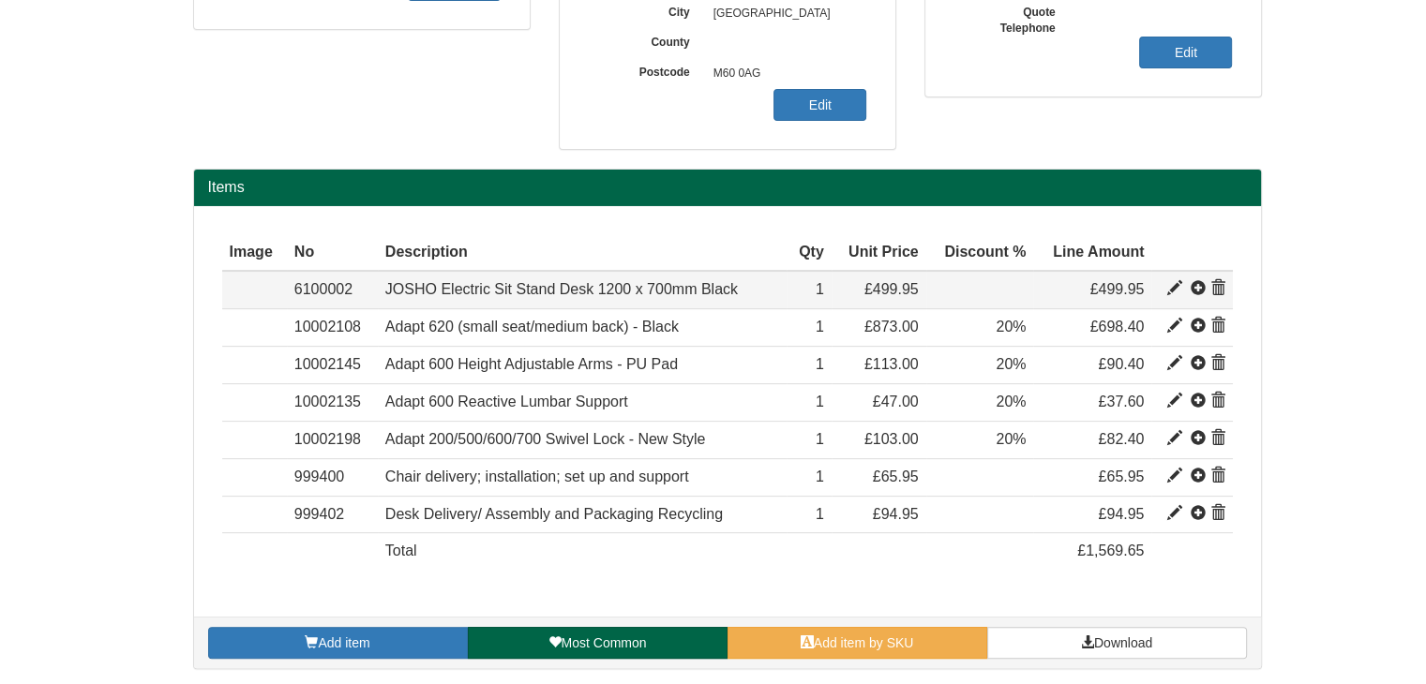
type input "1"
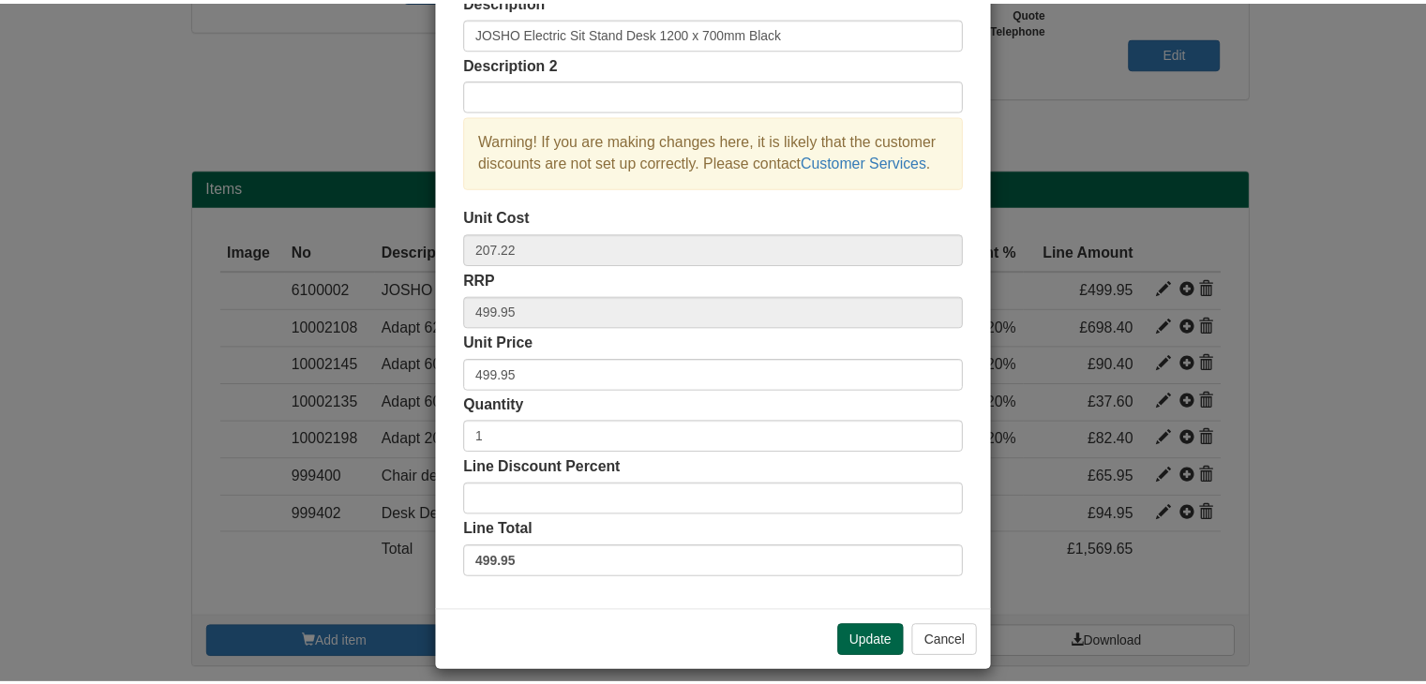
scroll to position [135, 0]
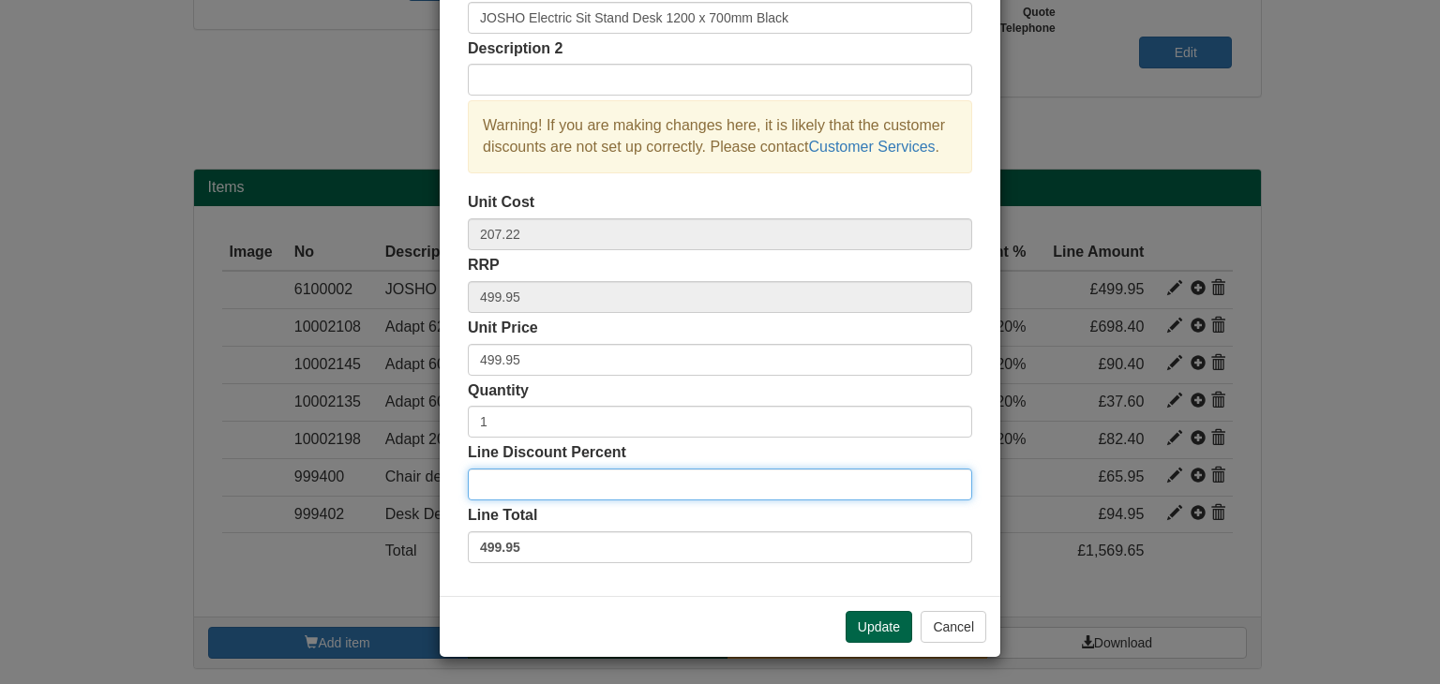
click at [554, 484] on input "Line Discount Percent" at bounding box center [720, 485] width 504 height 32
type input "20"
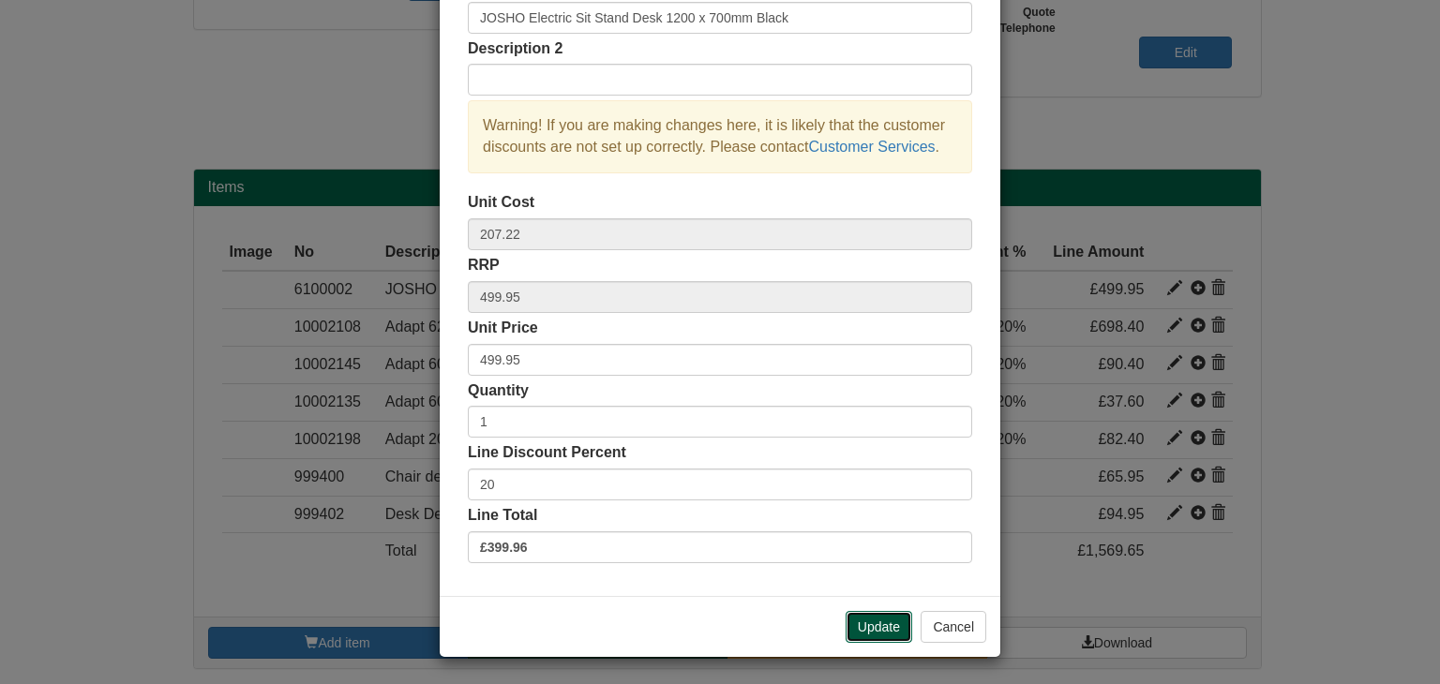
click at [877, 617] on button "Update" at bounding box center [879, 627] width 67 height 32
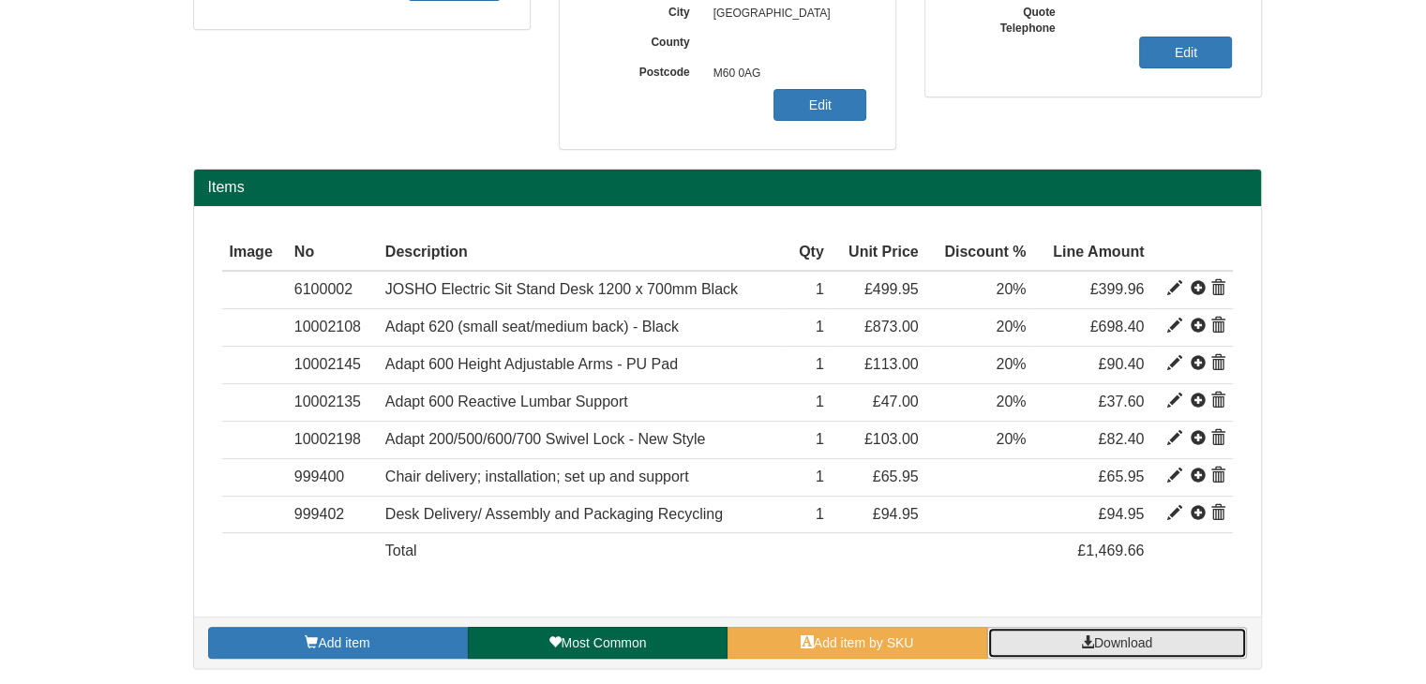
click at [1102, 636] on span "Download" at bounding box center [1123, 643] width 58 height 15
